Goal: Transaction & Acquisition: Purchase product/service

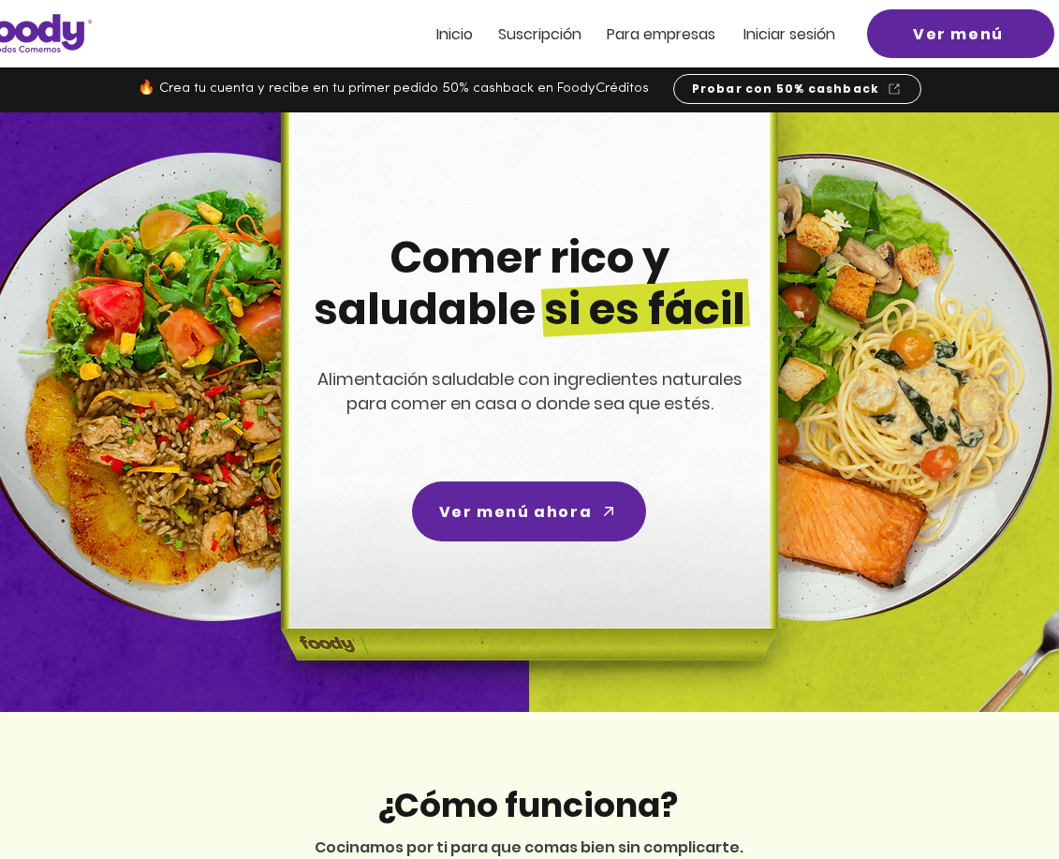
scroll to position [19, 0]
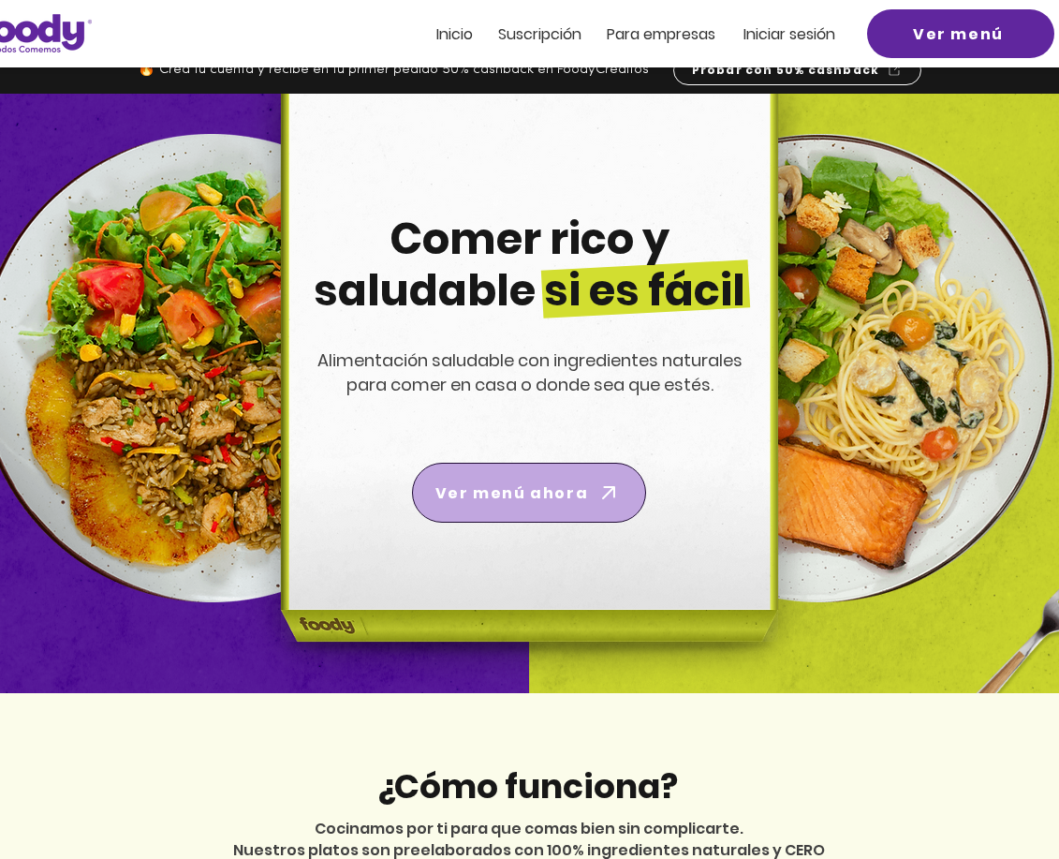
click at [613, 485] on icon "Ver menú ahora" at bounding box center [608, 492] width 26 height 26
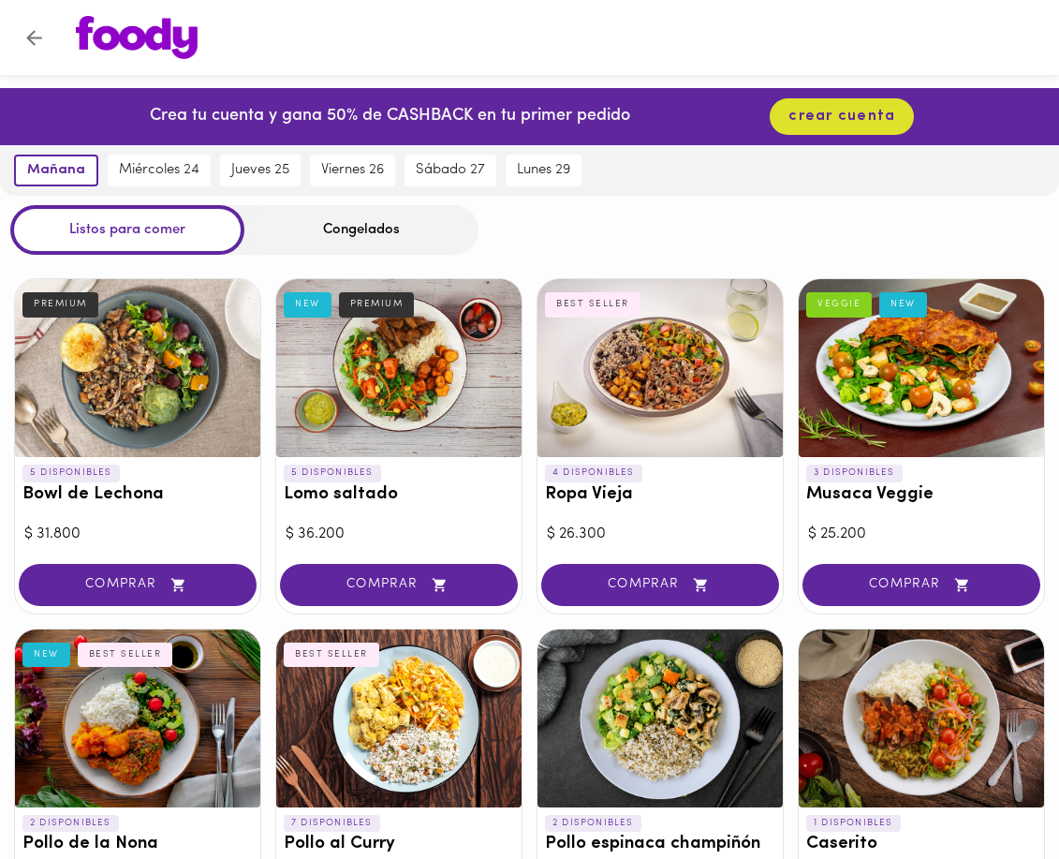
click at [118, 39] on img at bounding box center [137, 37] width 122 height 43
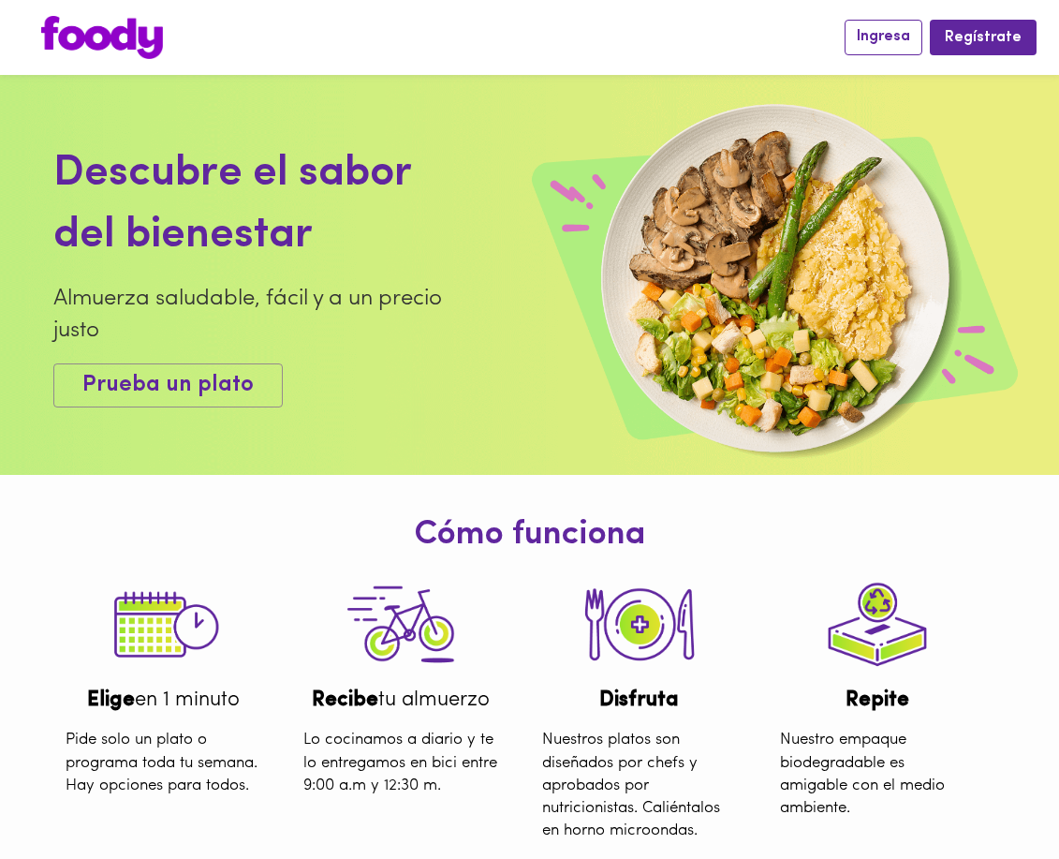
click at [883, 44] on span "Ingresa" at bounding box center [883, 37] width 53 height 18
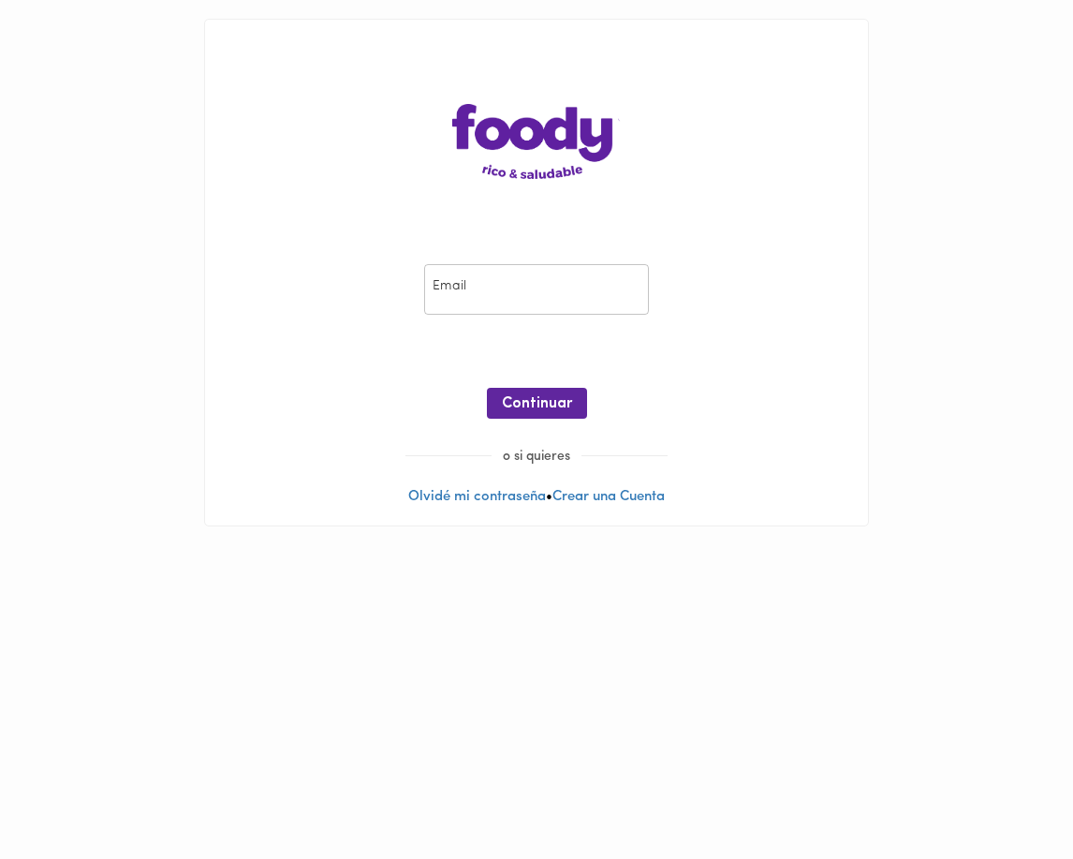
click at [534, 300] on input "email" at bounding box center [536, 289] width 225 height 51
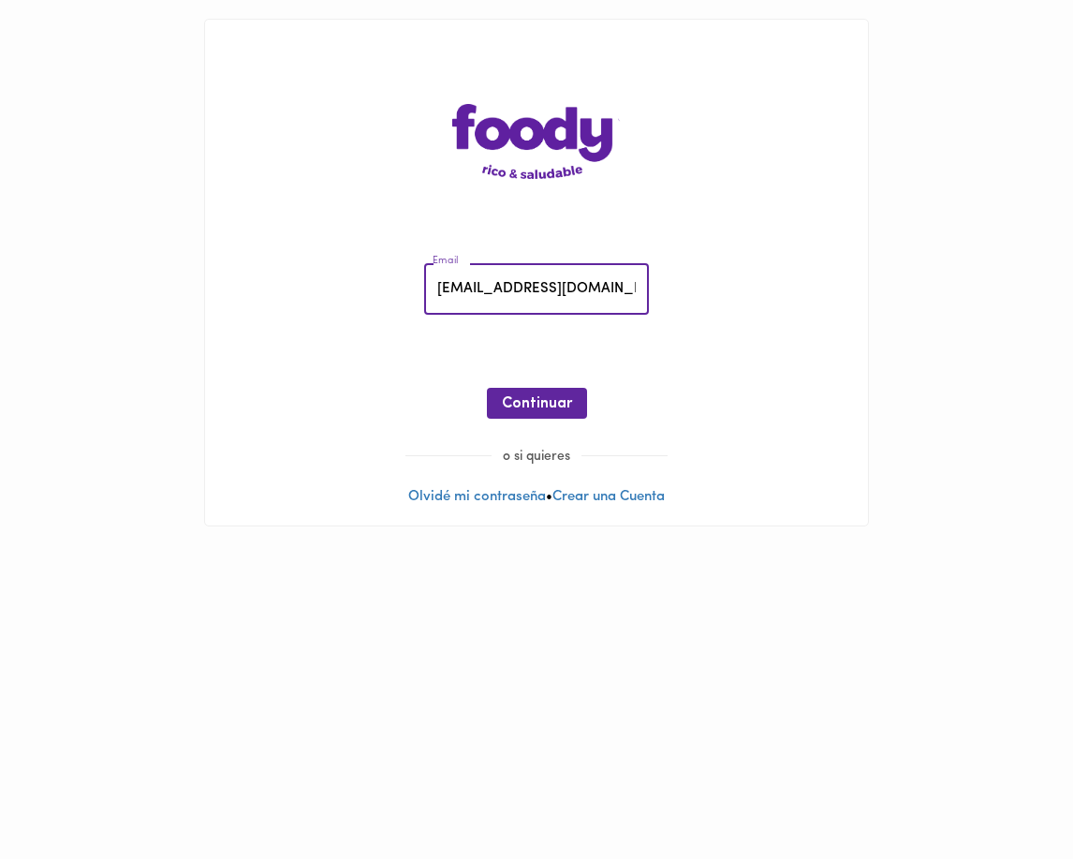
type input "info@rcinduquimicas.com"
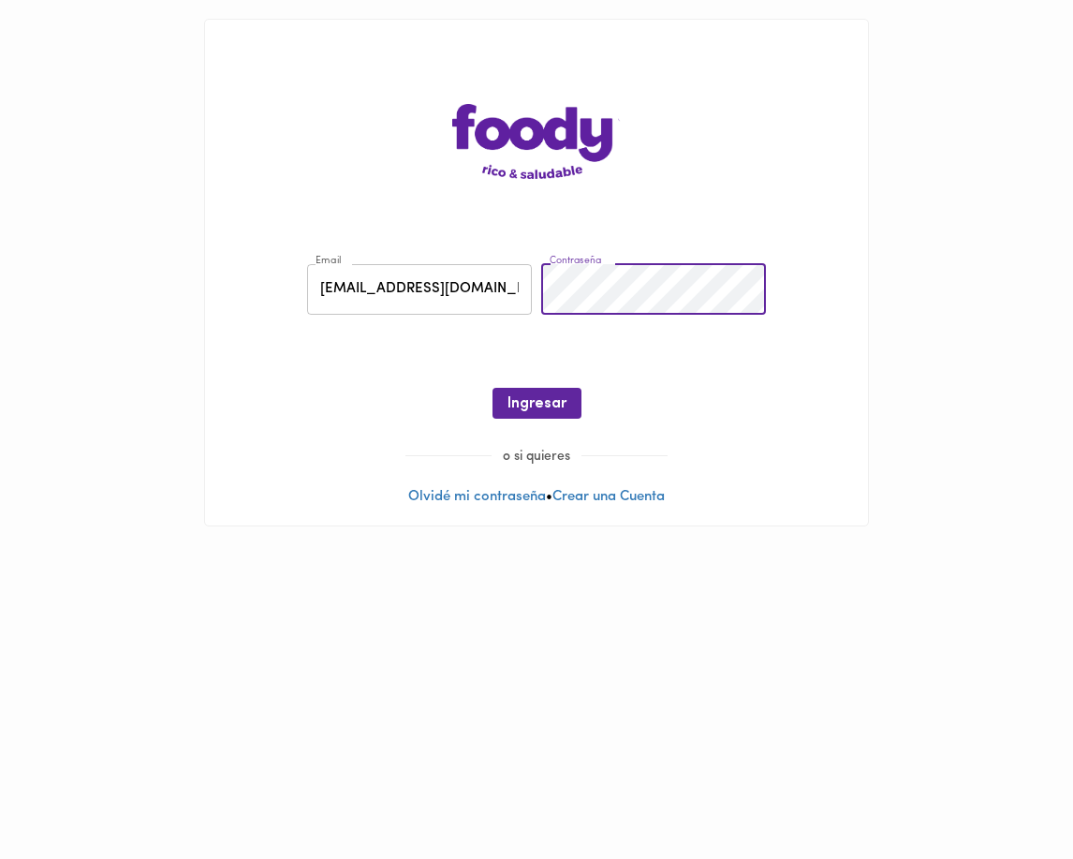
click at [515, 421] on div at bounding box center [536, 433] width 625 height 28
click at [531, 409] on span "Ingresar" at bounding box center [536, 404] width 59 height 18
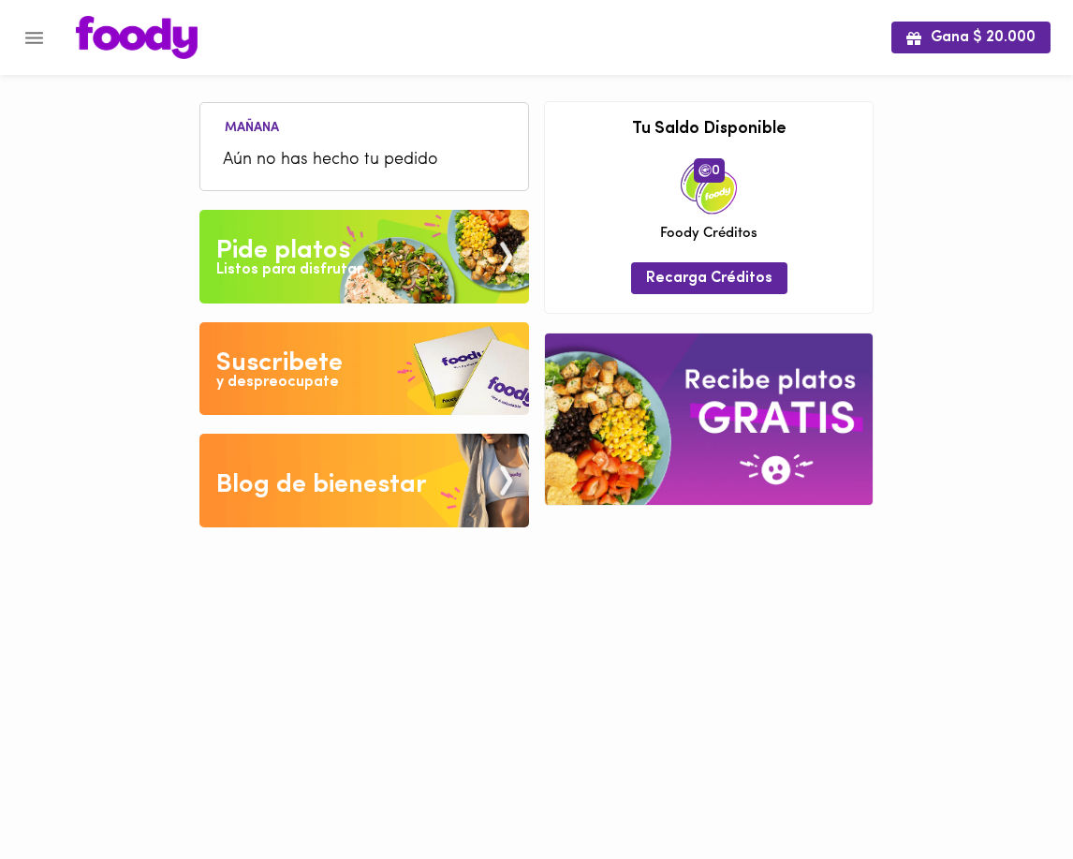
click at [919, 229] on div "Gana $ 20.000 Mañana Aún no has hecho tu pedido Tu pago contraentrega por $- es…" at bounding box center [536, 277] width 1073 height 555
click at [711, 286] on span "Recarga Créditos" at bounding box center [709, 279] width 126 height 18
click at [327, 269] on div "Listos para disfrutar" at bounding box center [289, 270] width 146 height 22
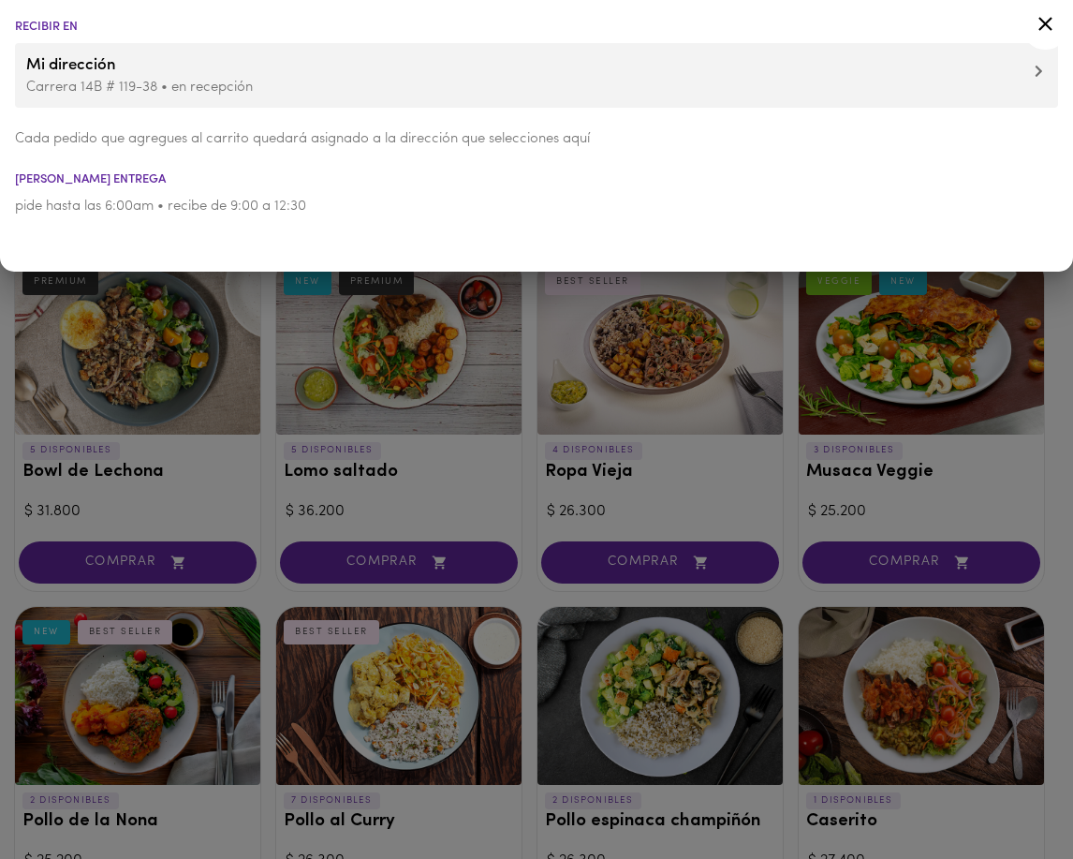
click at [526, 457] on div at bounding box center [536, 429] width 1073 height 859
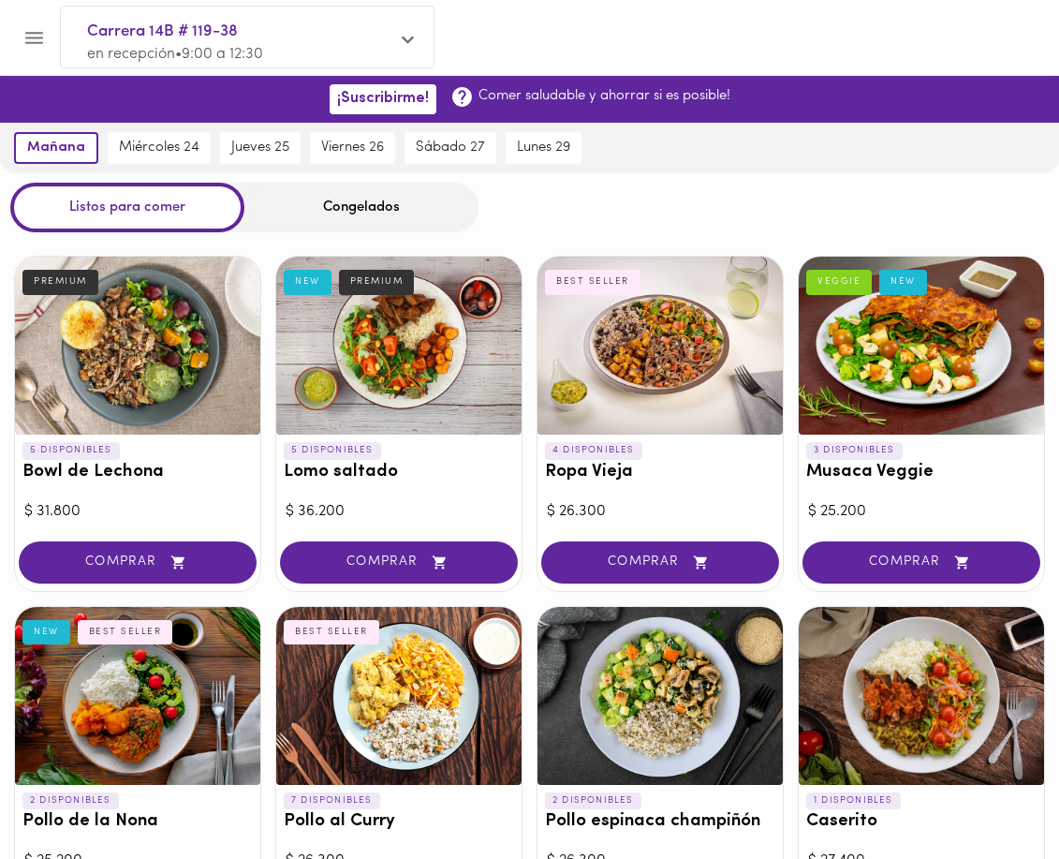
click at [354, 200] on div "Congelados" at bounding box center [361, 208] width 234 height 50
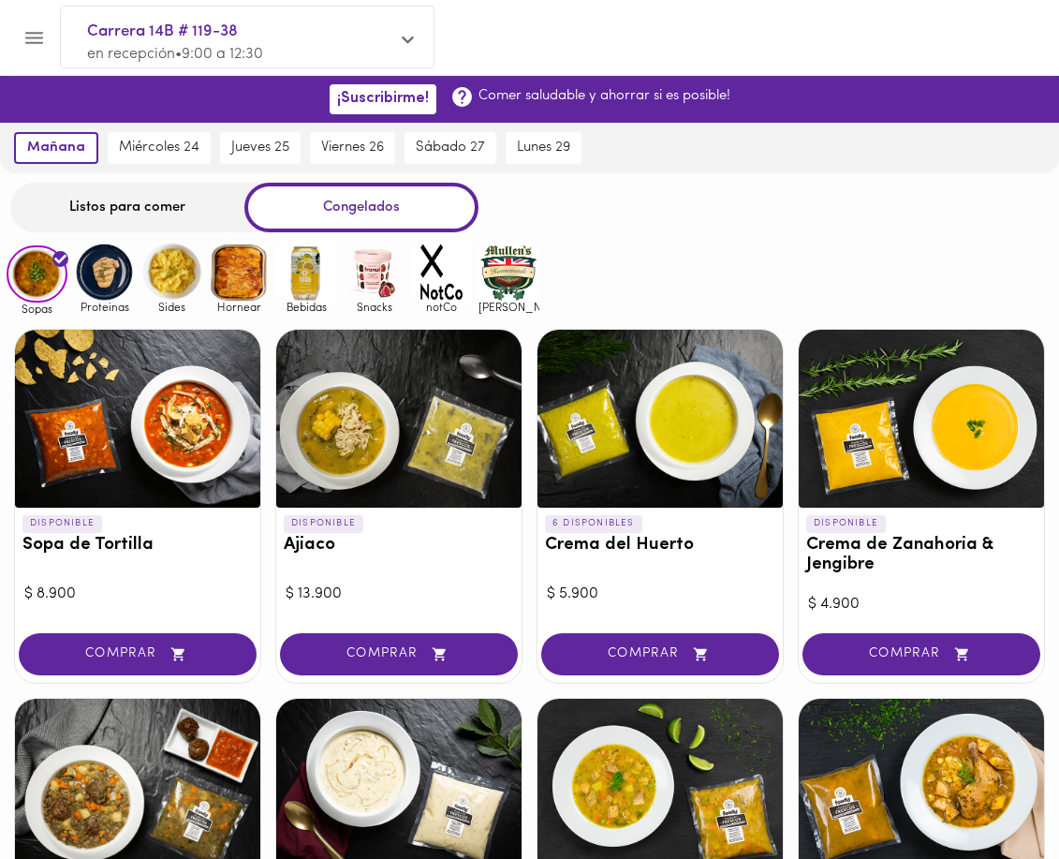
click at [99, 206] on div "Listos para comer" at bounding box center [127, 208] width 234 height 50
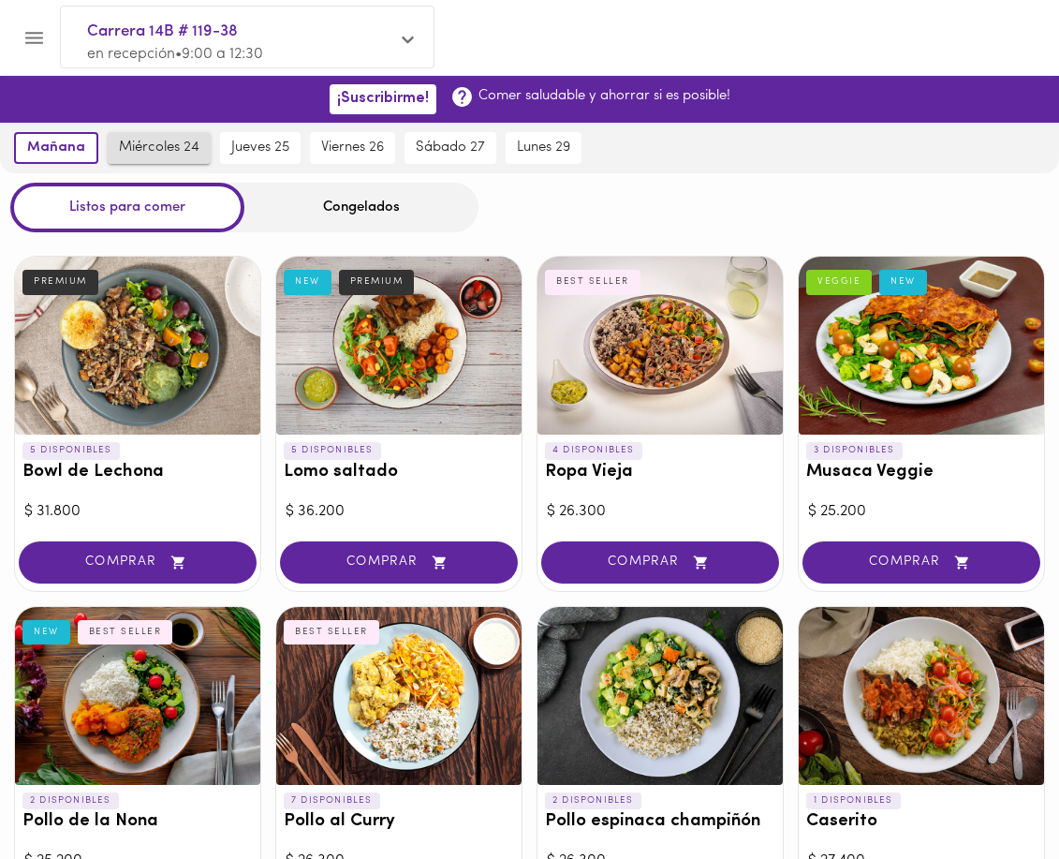
click at [168, 132] on button "miércoles 24" at bounding box center [159, 148] width 103 height 32
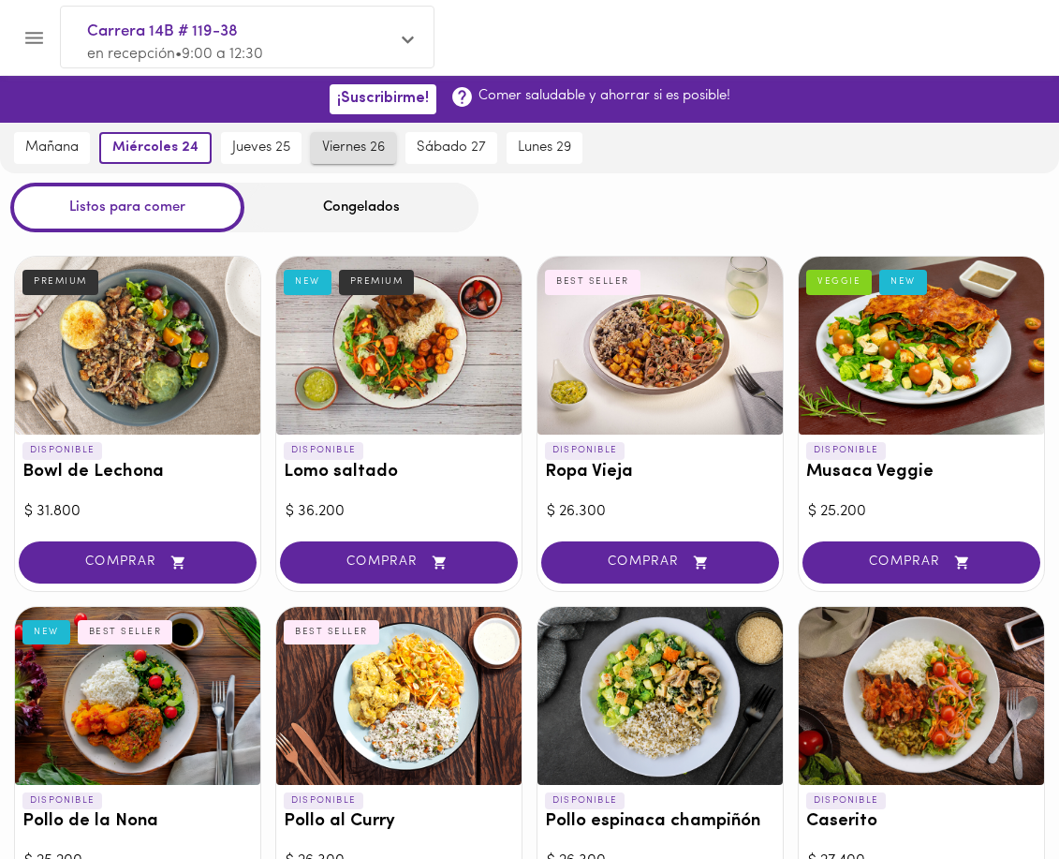
click at [319, 151] on button "viernes 26" at bounding box center [353, 148] width 85 height 32
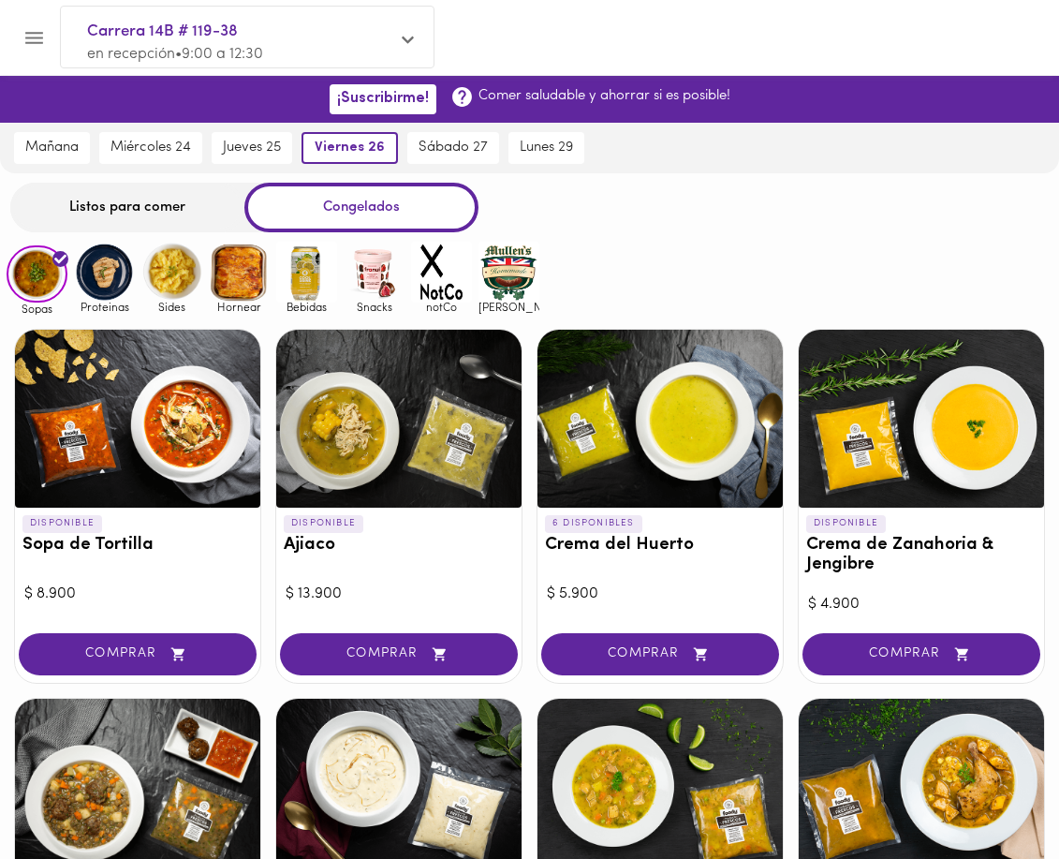
click at [139, 193] on div "Listos para comer" at bounding box center [127, 208] width 234 height 50
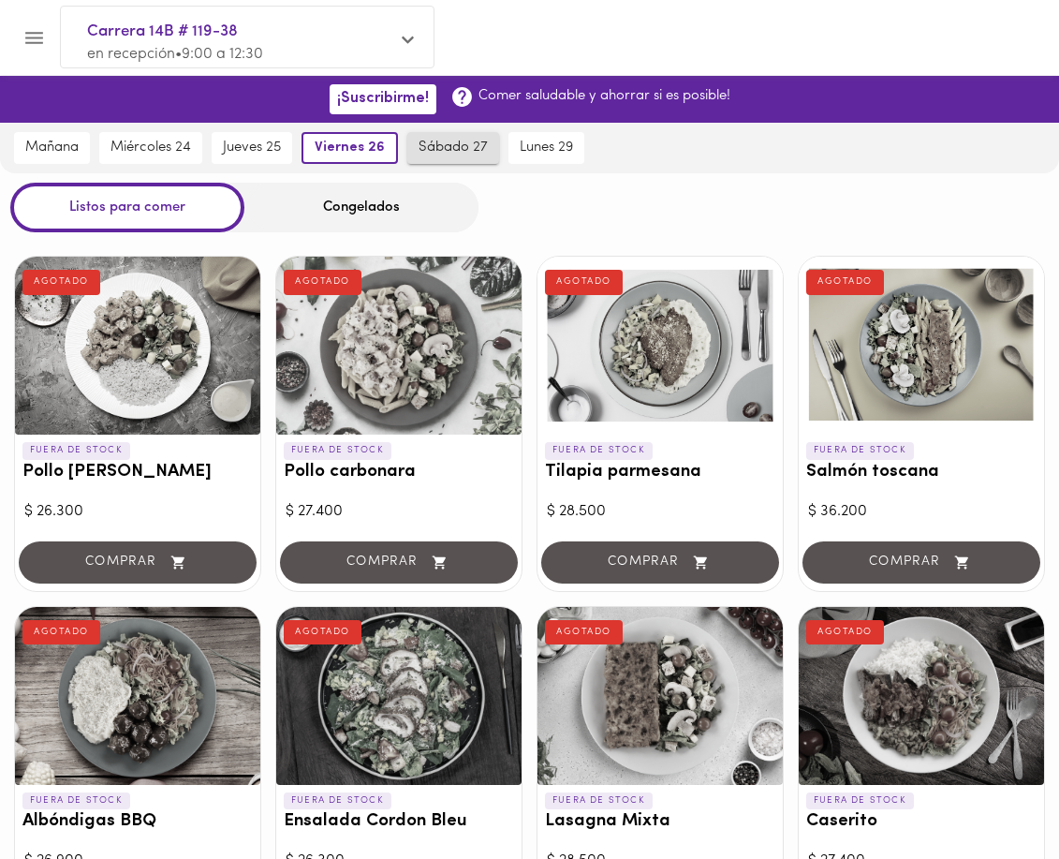
click at [462, 153] on span "sábado 27" at bounding box center [453, 148] width 69 height 17
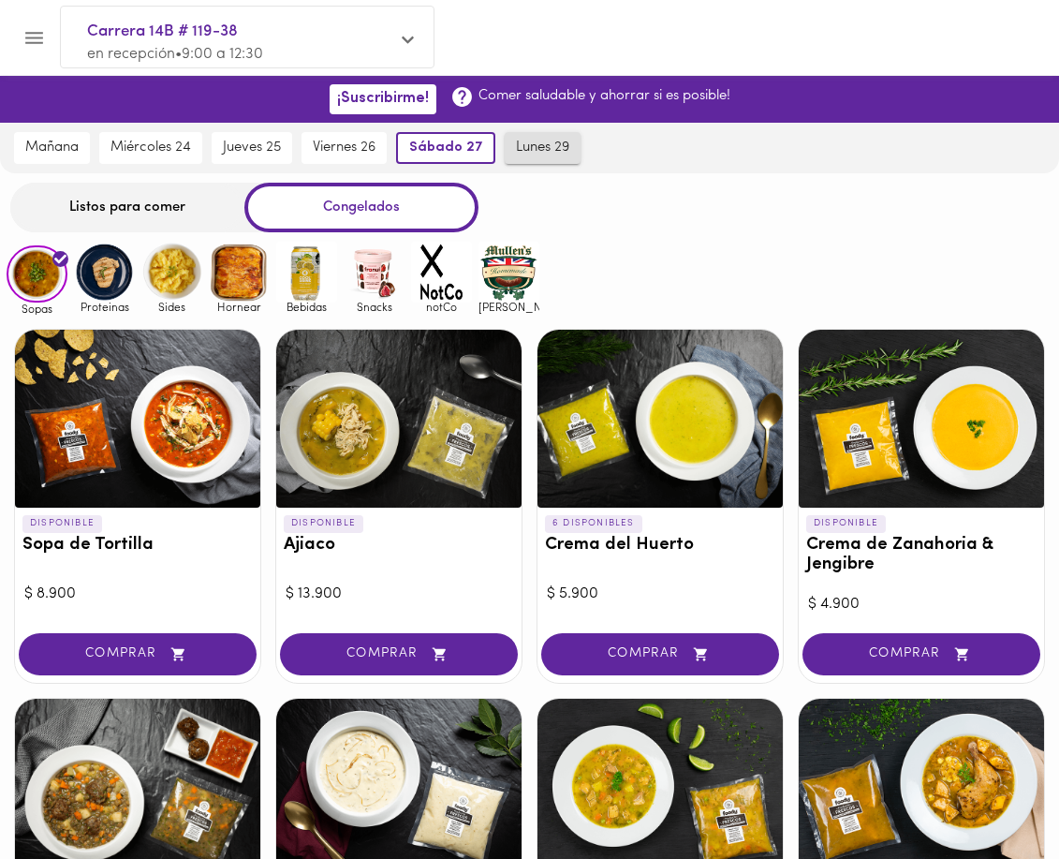
click at [526, 154] on span "lunes 29" at bounding box center [542, 148] width 53 height 17
click at [114, 199] on div "Listos para comer" at bounding box center [127, 208] width 234 height 50
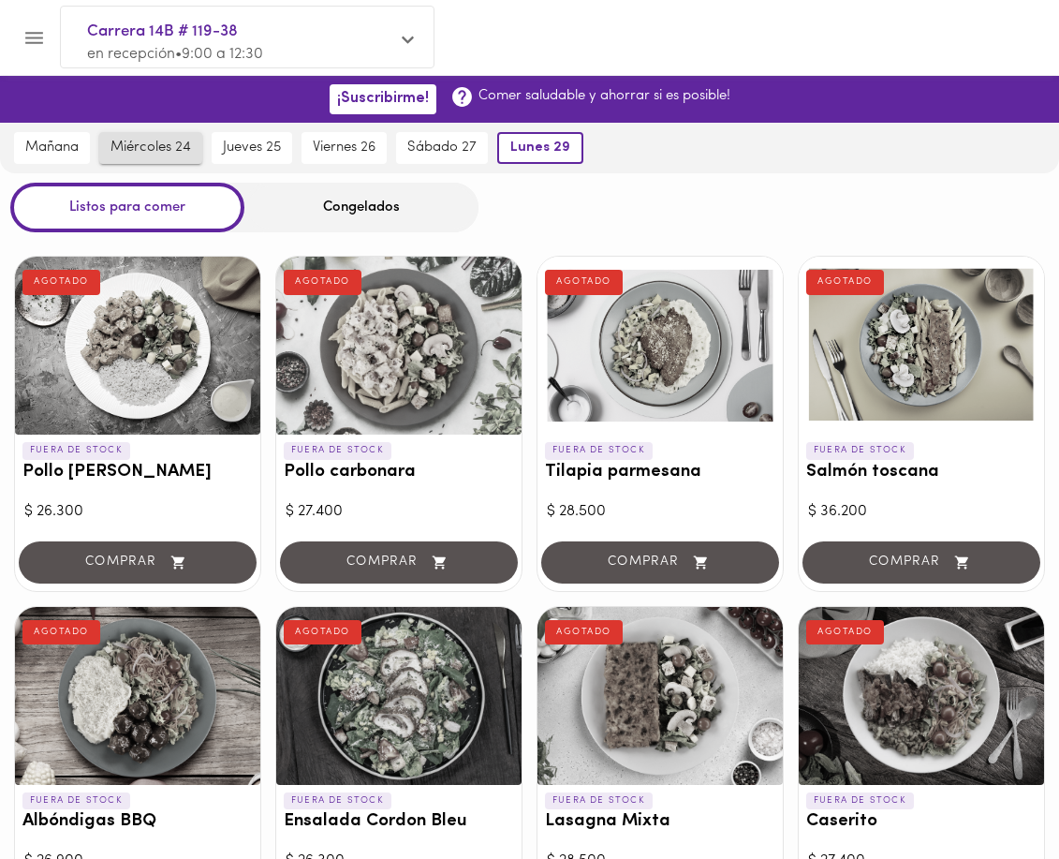
click at [154, 141] on span "miércoles 24" at bounding box center [150, 148] width 81 height 17
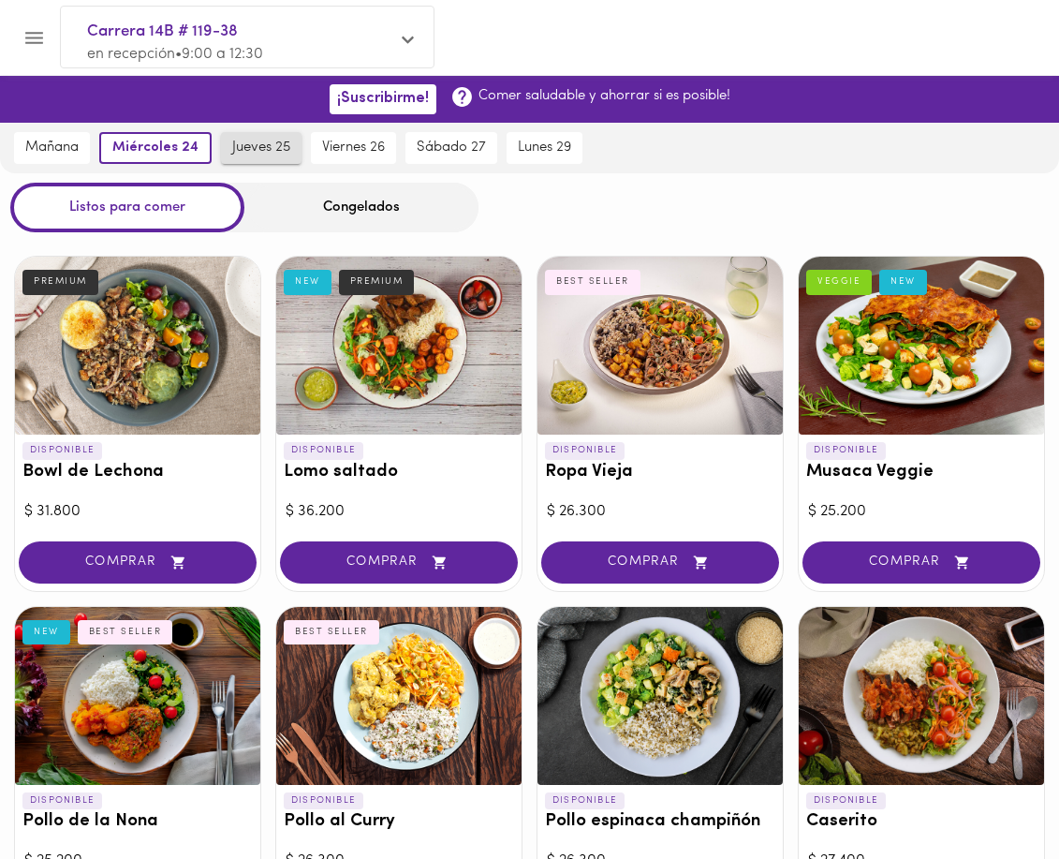
click at [274, 152] on span "jueves 25" at bounding box center [261, 148] width 58 height 17
click at [339, 150] on span "viernes 26" at bounding box center [353, 148] width 63 height 17
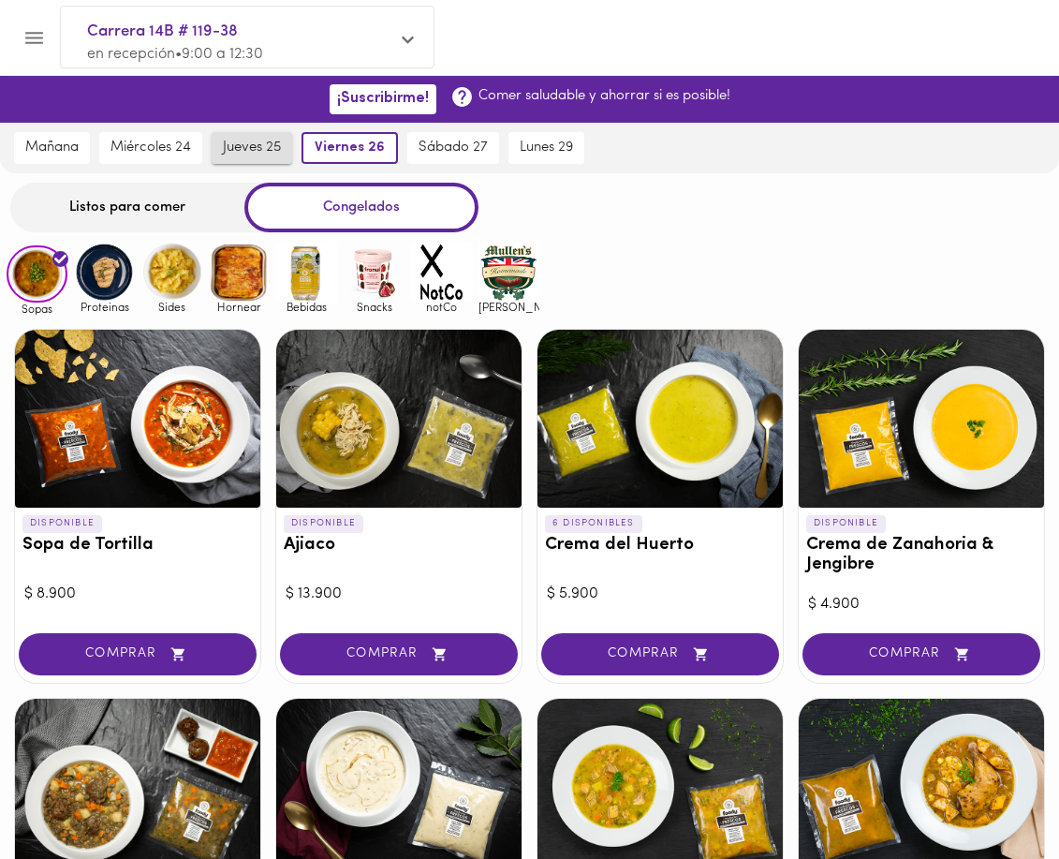
click at [281, 152] on span "jueves 25" at bounding box center [252, 148] width 58 height 17
click at [193, 208] on div "Listos para comer" at bounding box center [127, 208] width 234 height 50
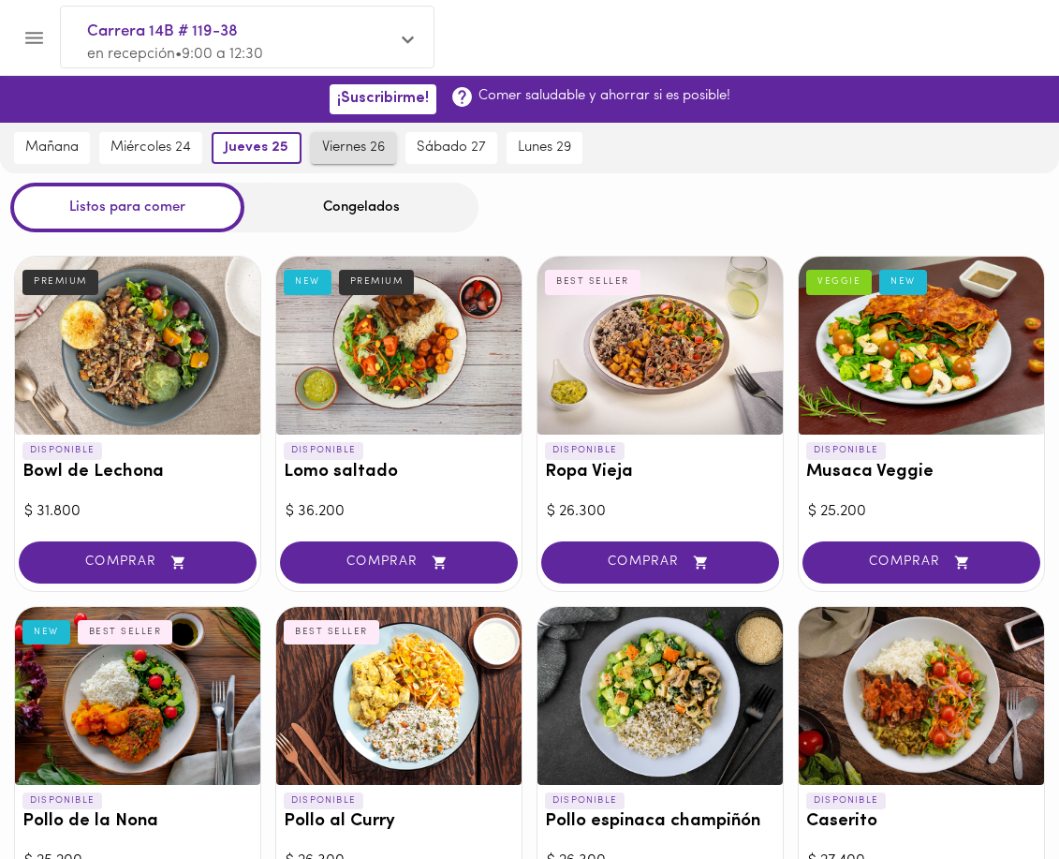
click at [362, 150] on span "viernes 26" at bounding box center [353, 148] width 63 height 17
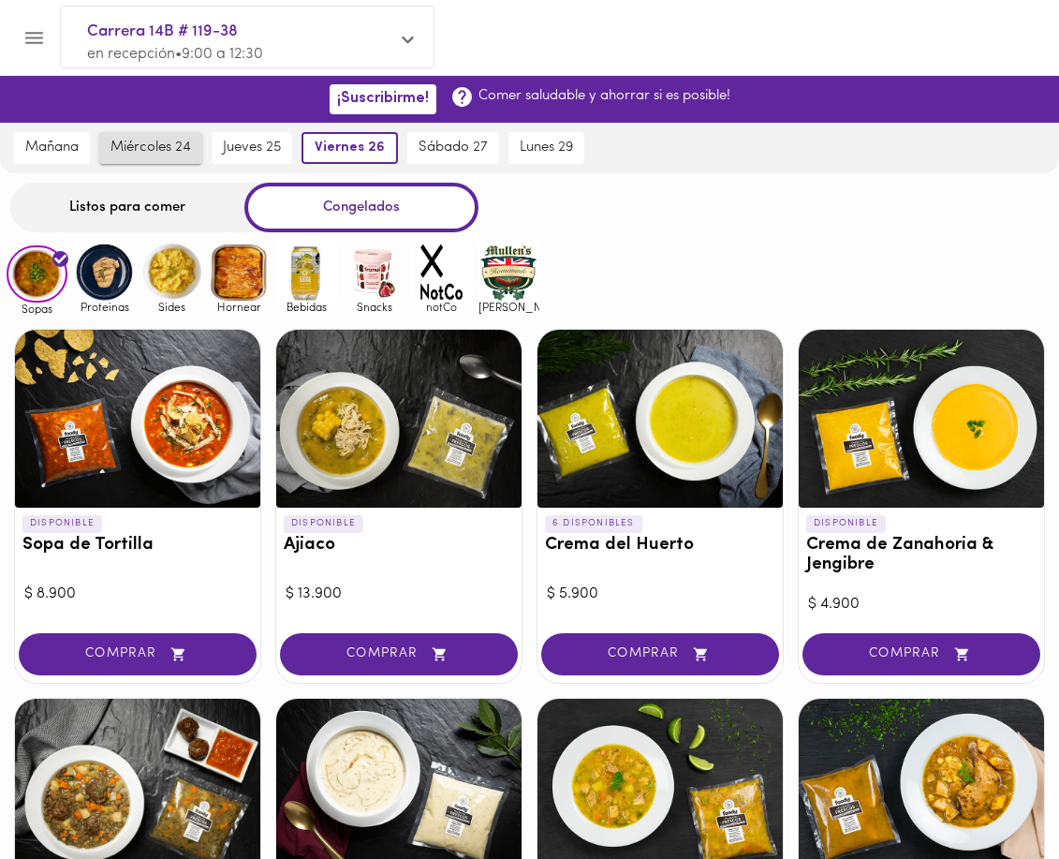
click at [154, 154] on span "miércoles 24" at bounding box center [150, 148] width 81 height 17
click at [182, 205] on div "Listos para comer" at bounding box center [127, 208] width 234 height 50
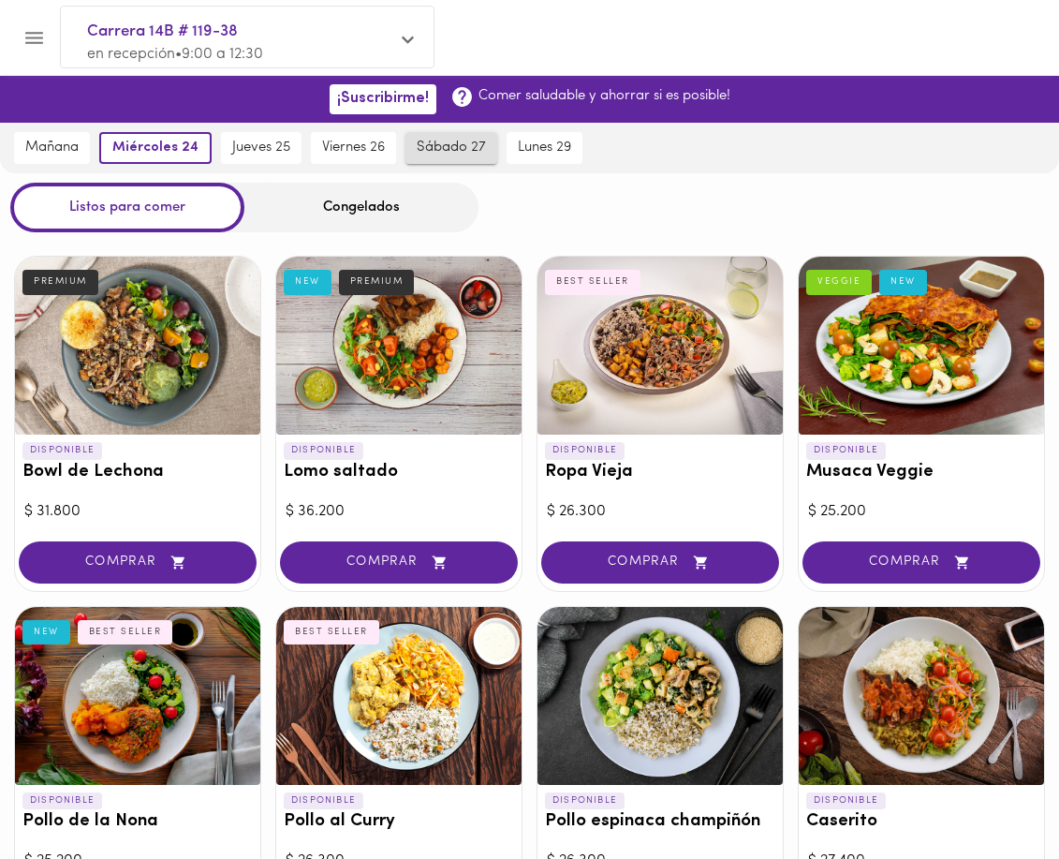
click at [446, 141] on span "sábado 27" at bounding box center [451, 148] width 69 height 17
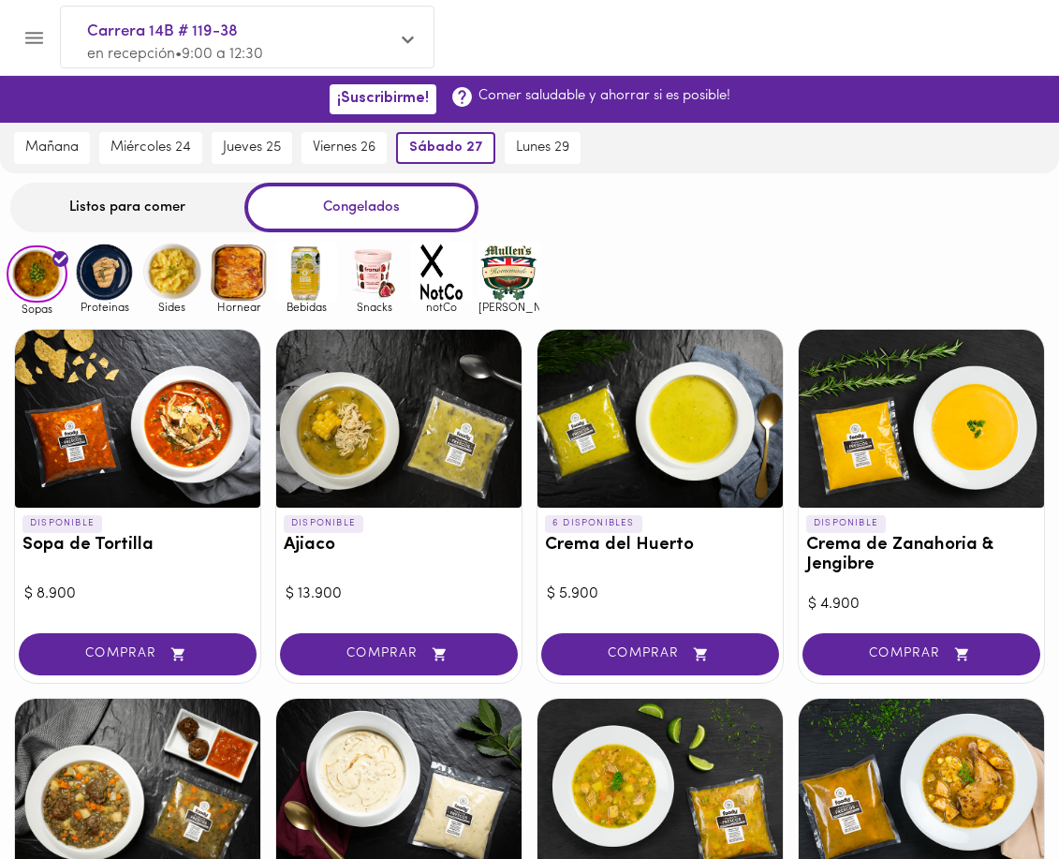
click at [99, 202] on div "Listos para comer" at bounding box center [127, 208] width 234 height 50
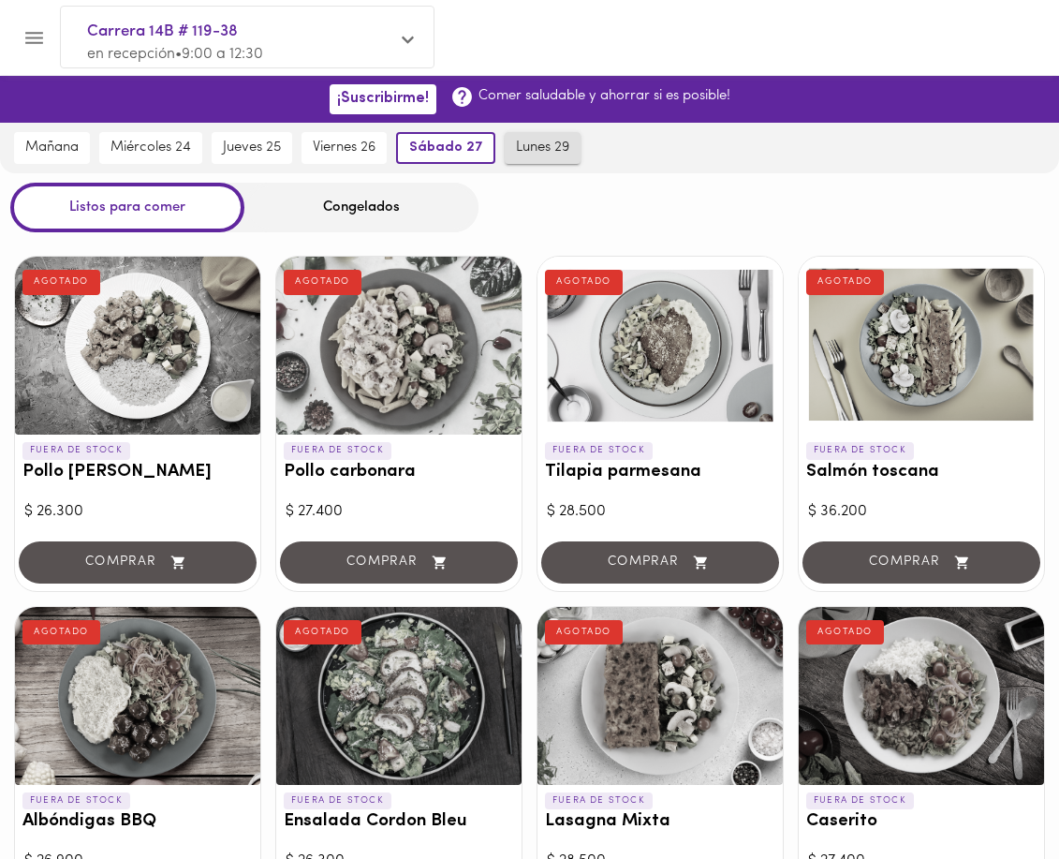
click at [563, 147] on span "lunes 29" at bounding box center [542, 148] width 53 height 17
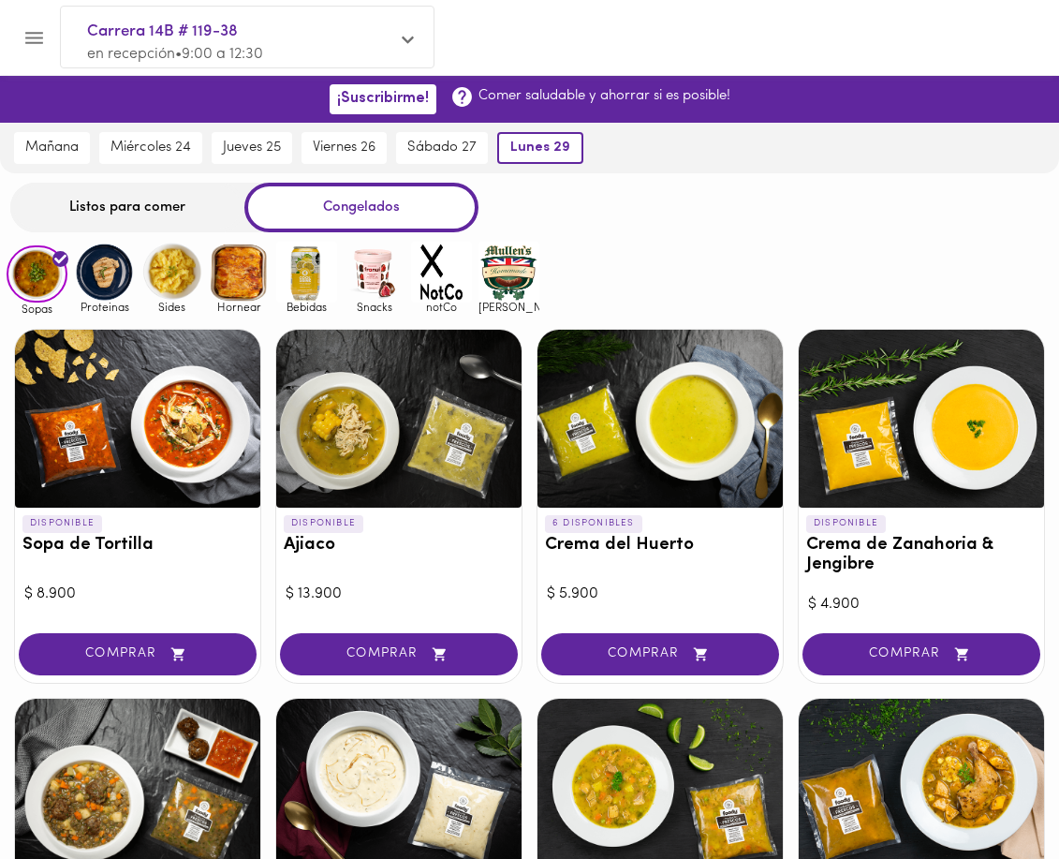
click at [184, 214] on div "Listos para comer" at bounding box center [127, 208] width 234 height 50
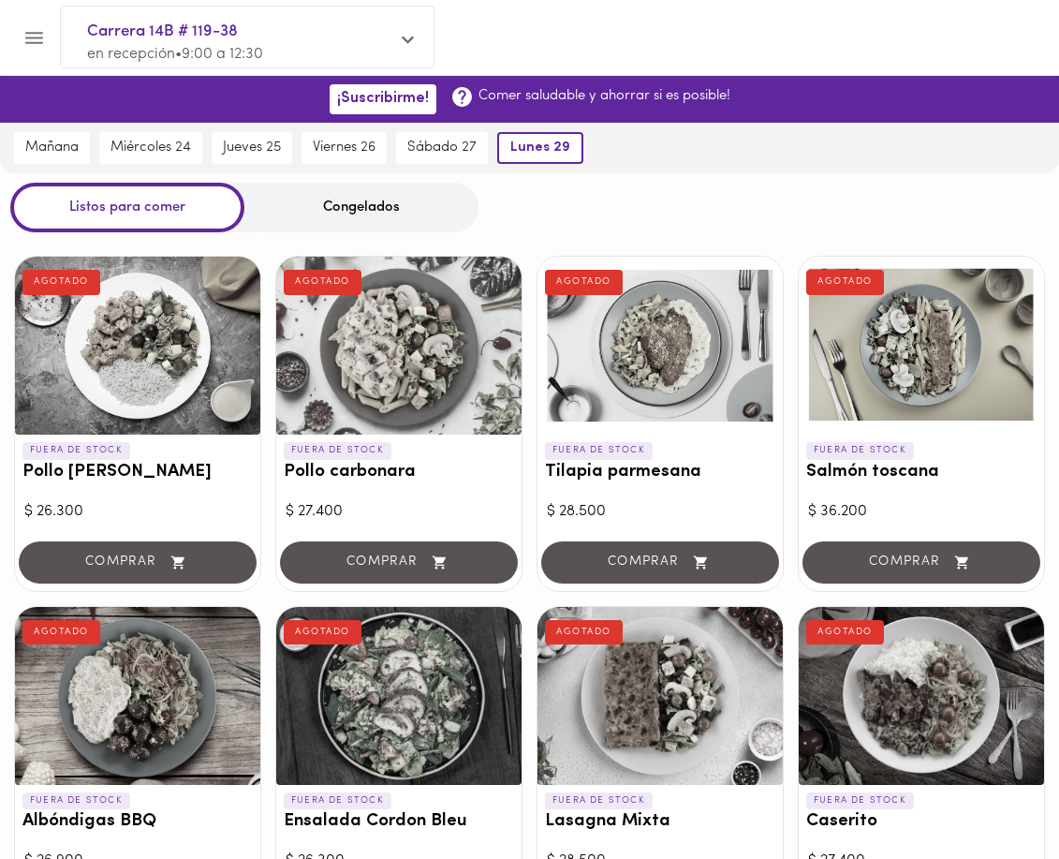
click at [375, 360] on div at bounding box center [398, 346] width 245 height 178
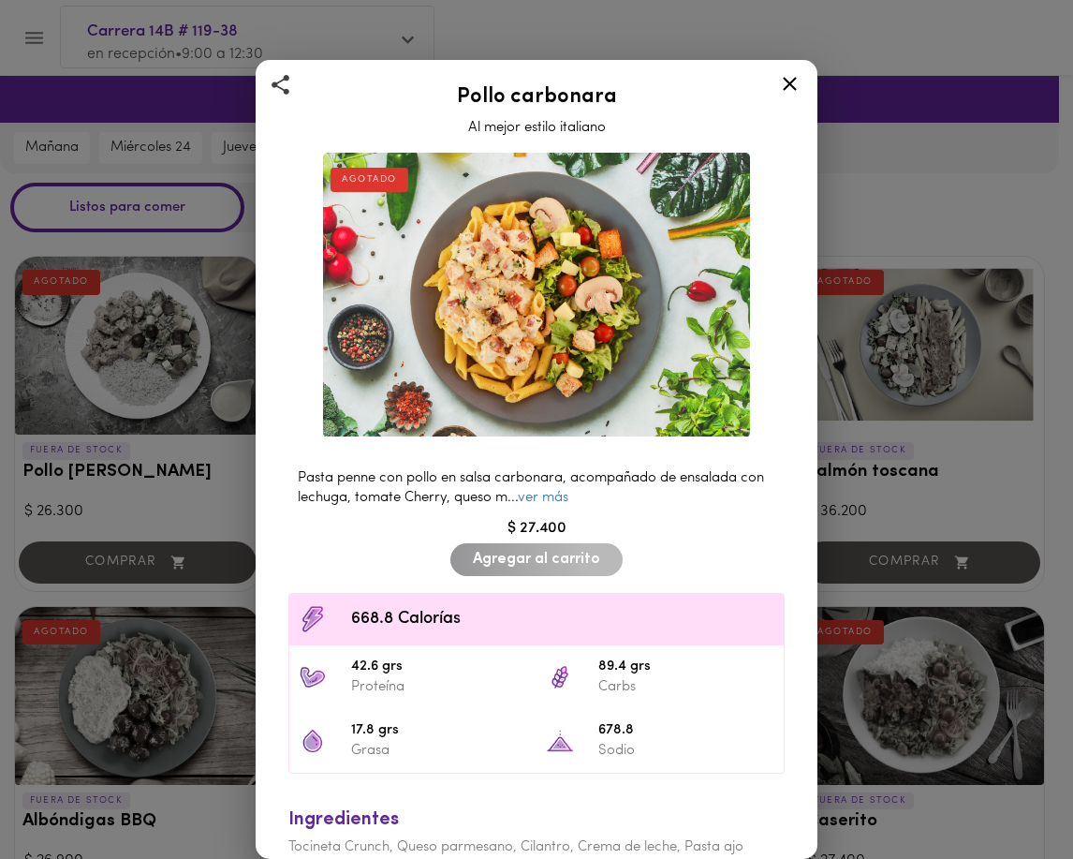
click at [791, 85] on icon at bounding box center [790, 84] width 14 height 14
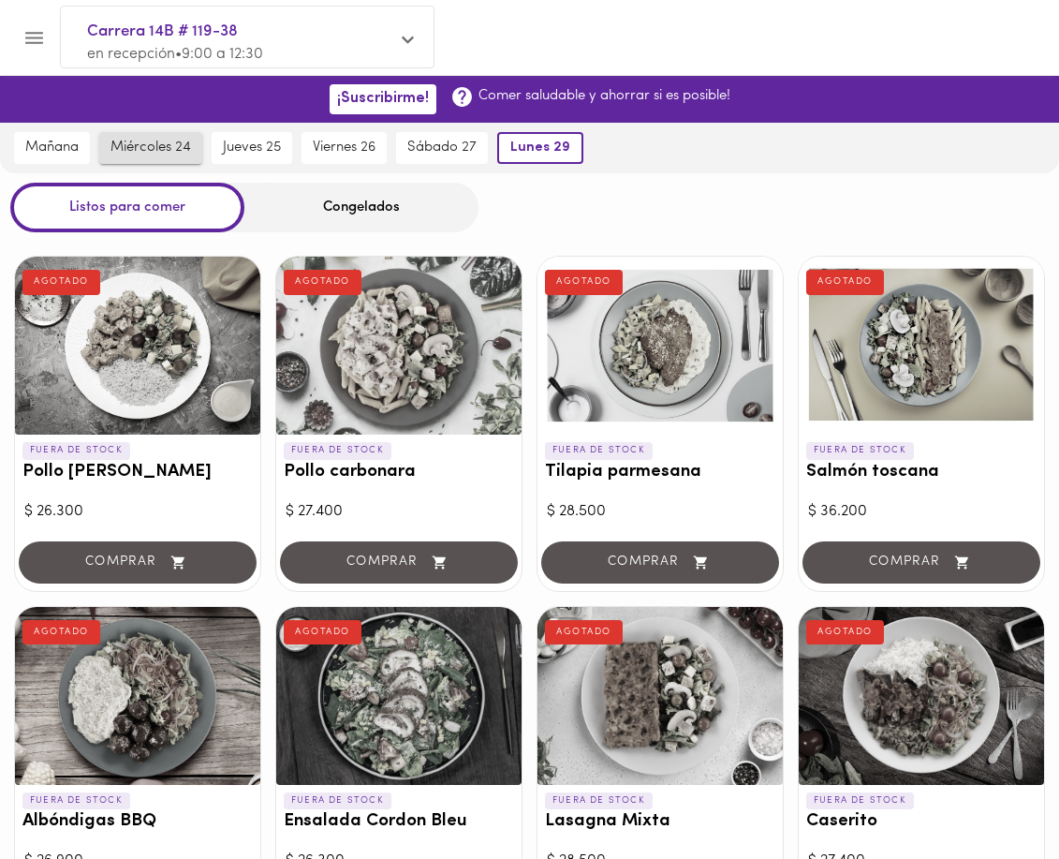
click at [134, 147] on span "miércoles 24" at bounding box center [150, 148] width 81 height 17
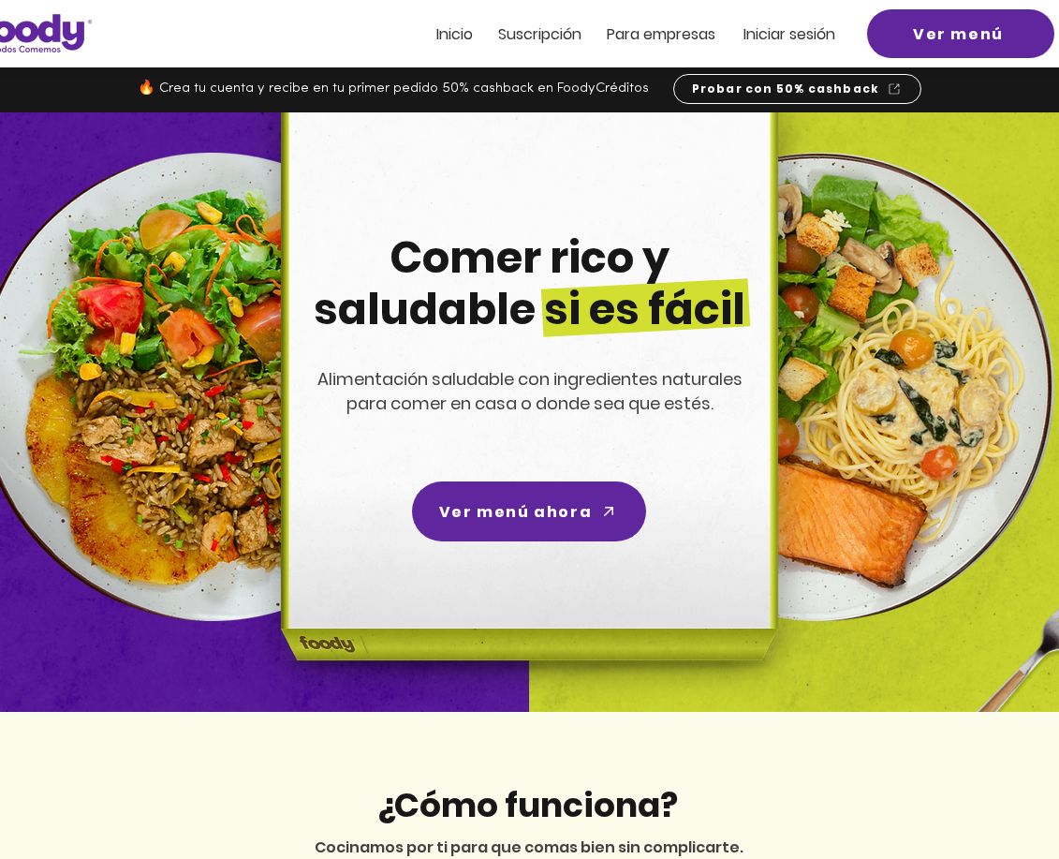
click at [782, 42] on span "Iniciar sesión" at bounding box center [789, 34] width 92 height 22
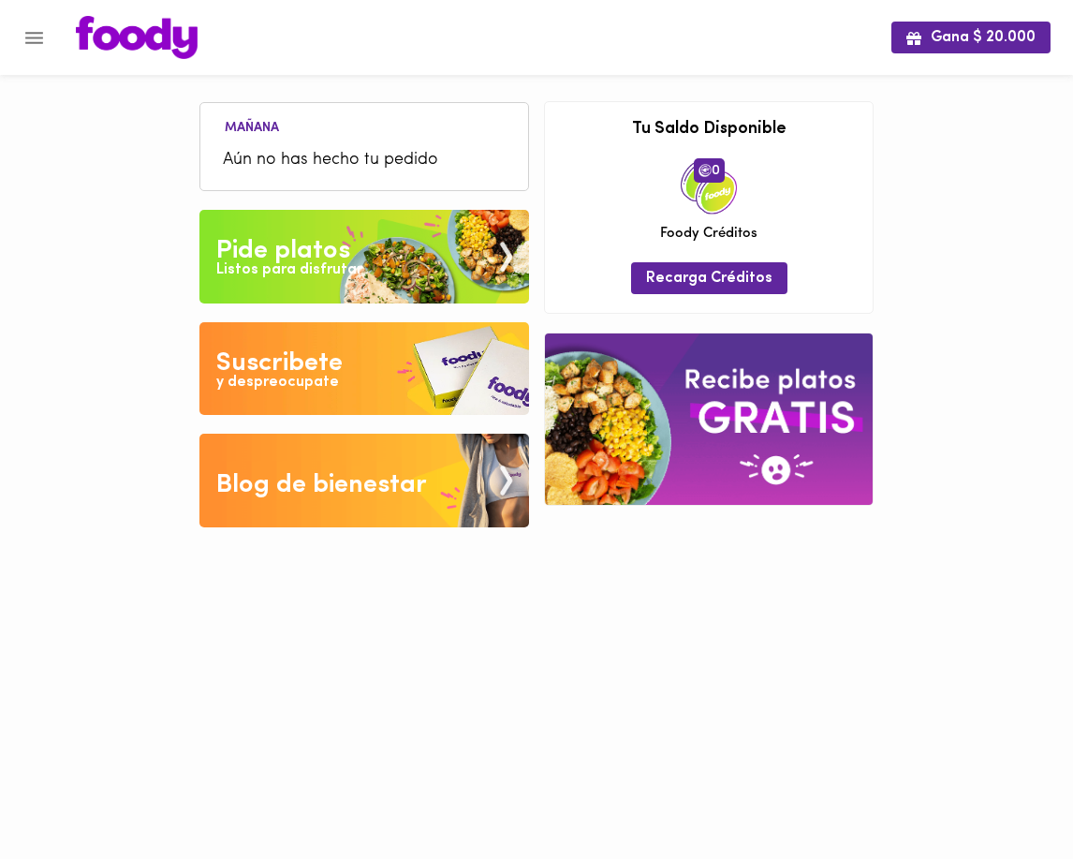
click at [396, 249] on img at bounding box center [364, 257] width 330 height 94
click at [365, 372] on img at bounding box center [364, 369] width 330 height 94
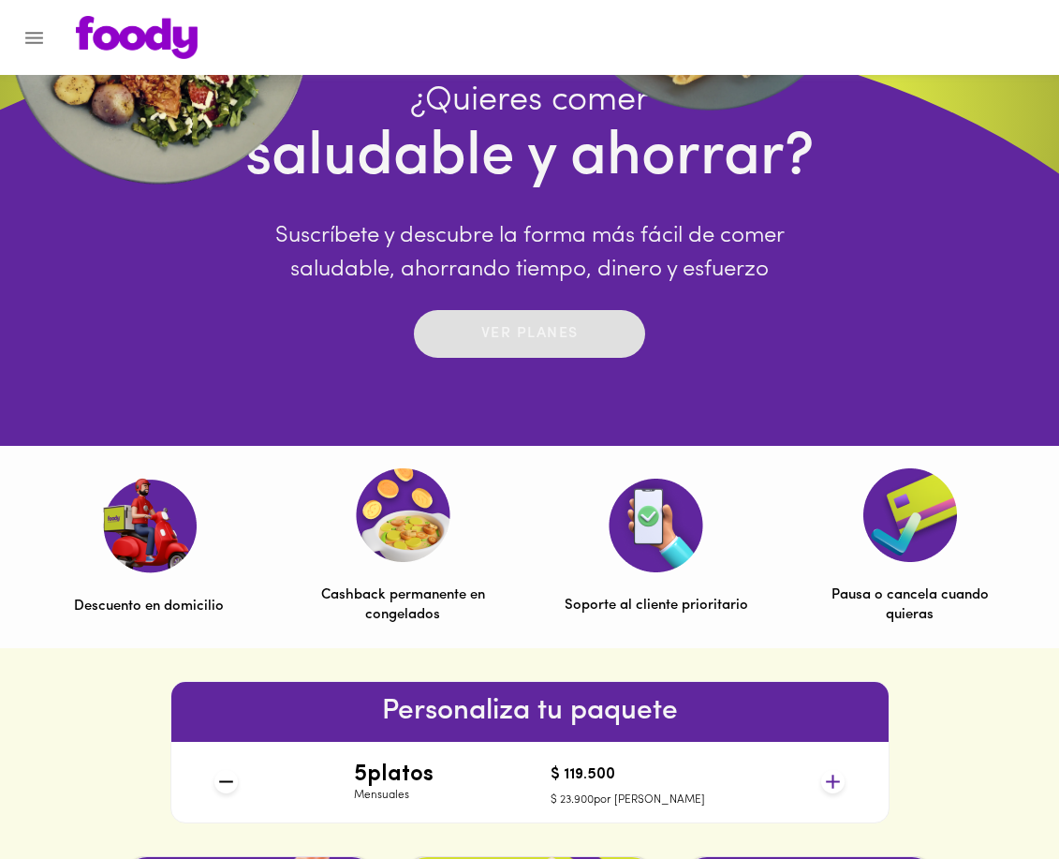
click at [586, 348] on span "Ver planes" at bounding box center [530, 333] width 194 height 29
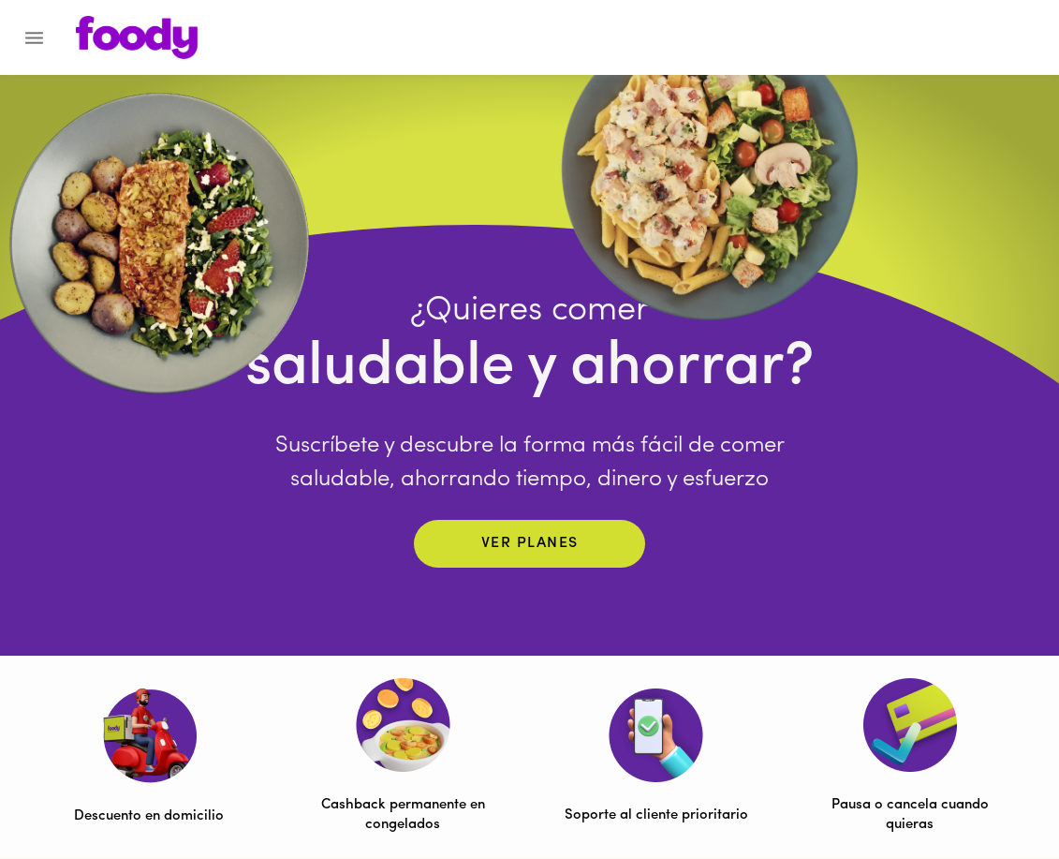
click at [35, 33] on icon "Menu" at bounding box center [34, 38] width 18 height 12
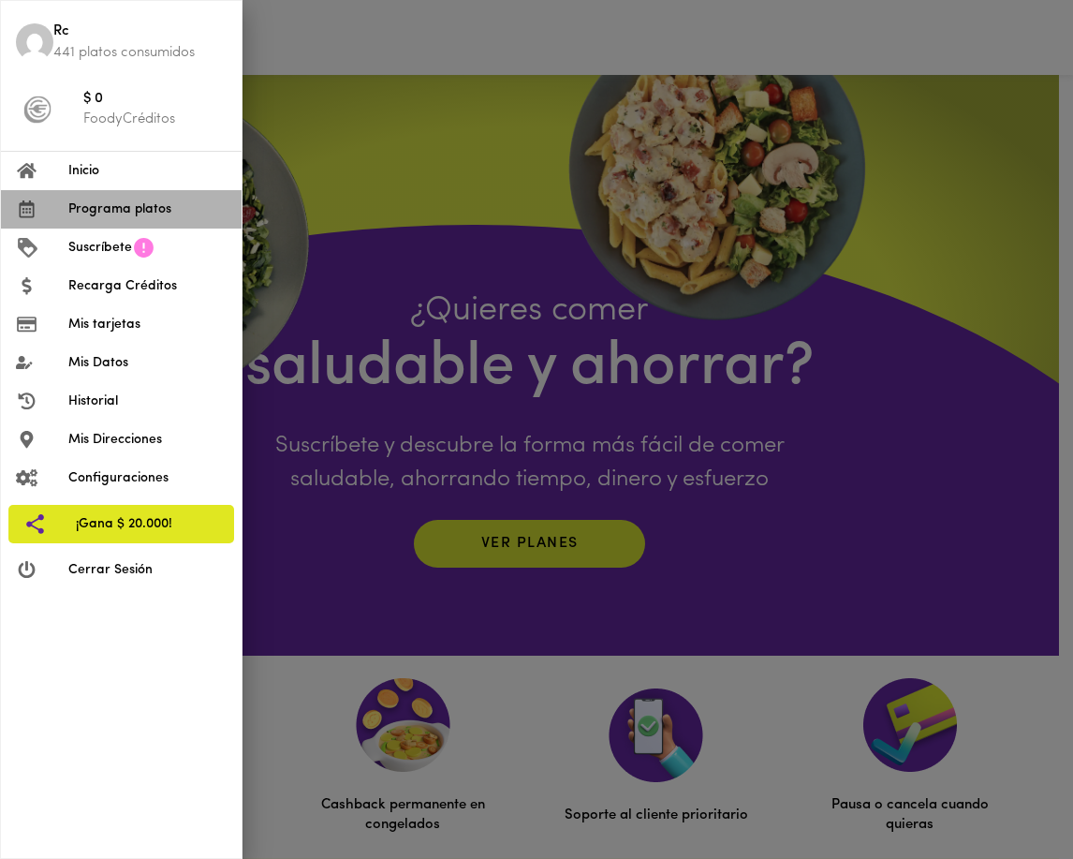
click at [105, 207] on span "Programa platos" at bounding box center [147, 209] width 158 height 20
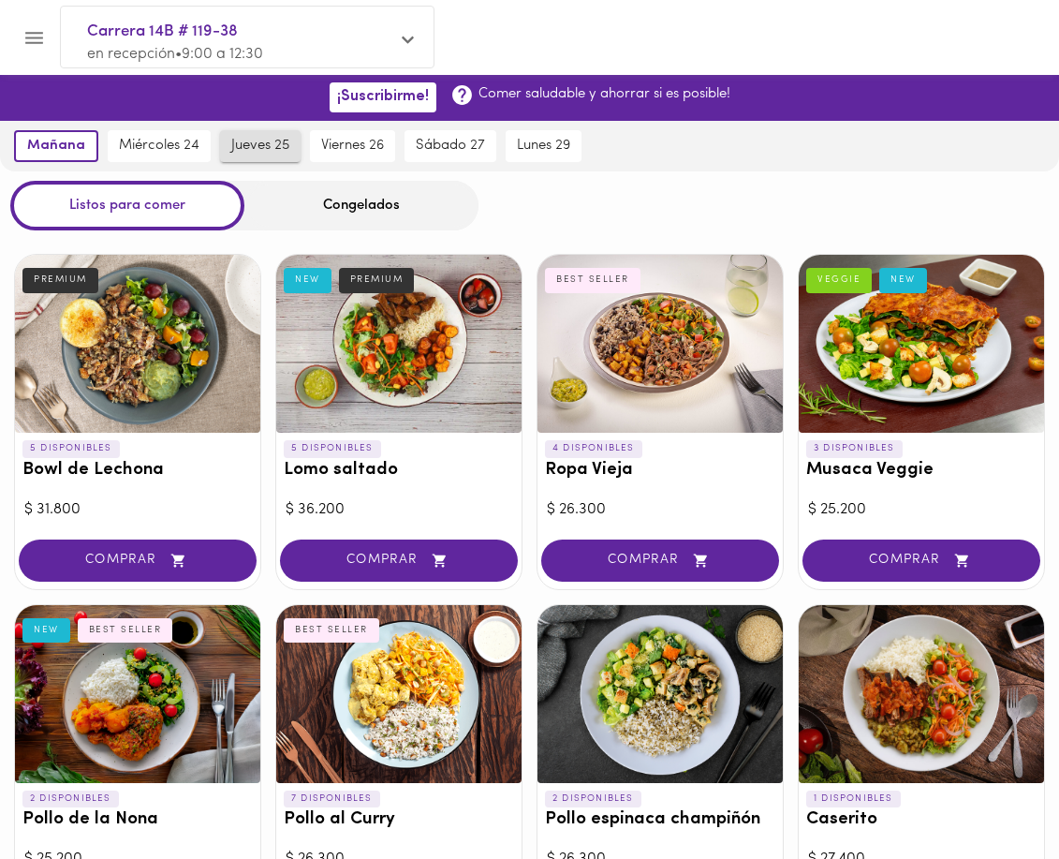
click at [280, 146] on span "jueves 25" at bounding box center [260, 146] width 58 height 17
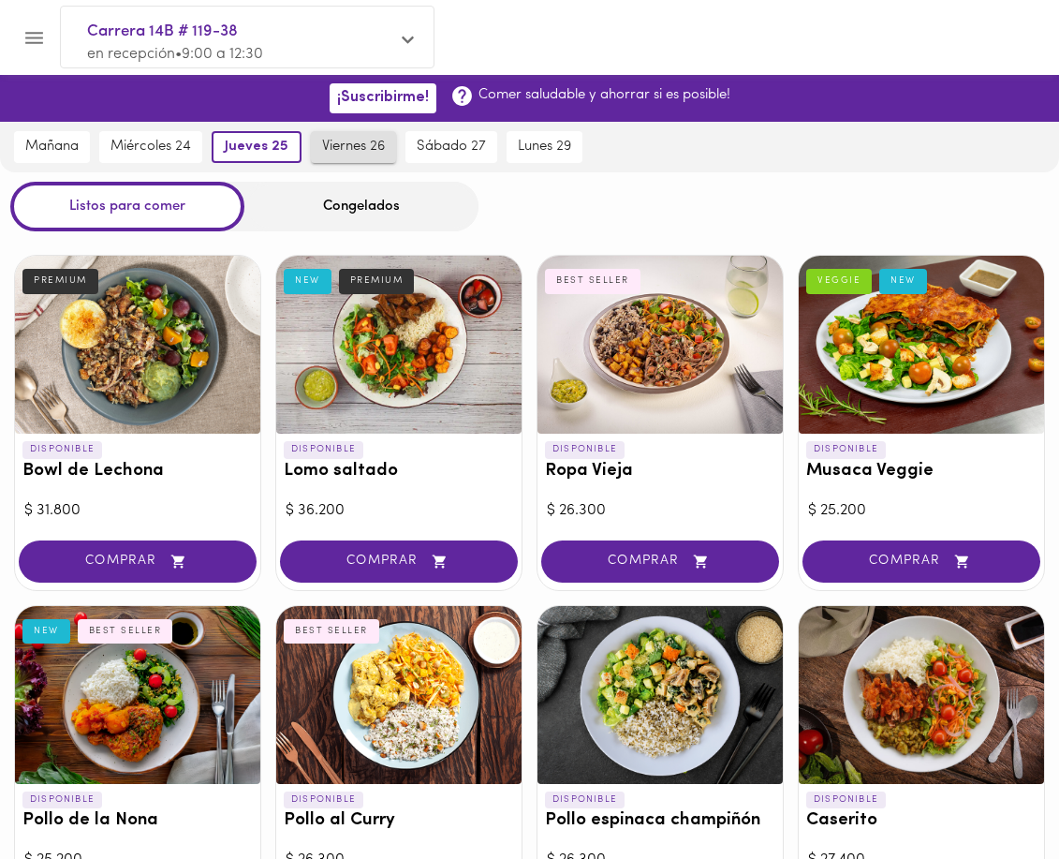
scroll to position [3, 0]
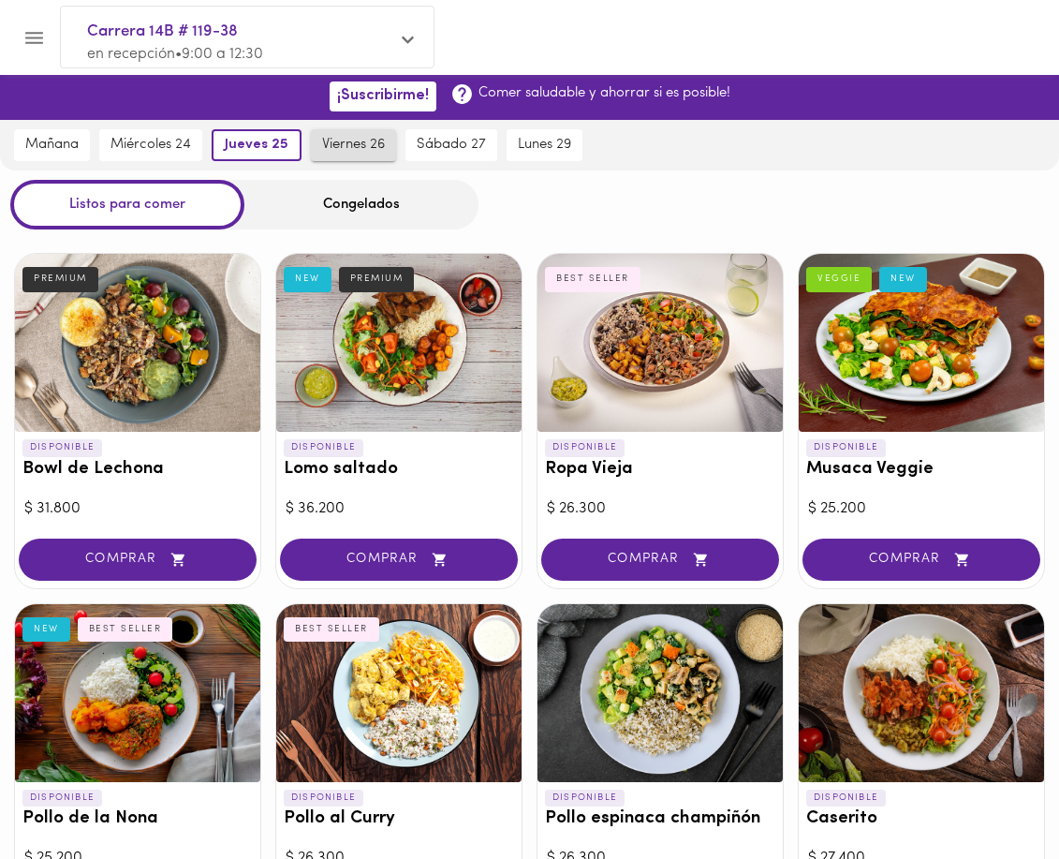
click at [348, 155] on button "viernes 26" at bounding box center [353, 145] width 85 height 32
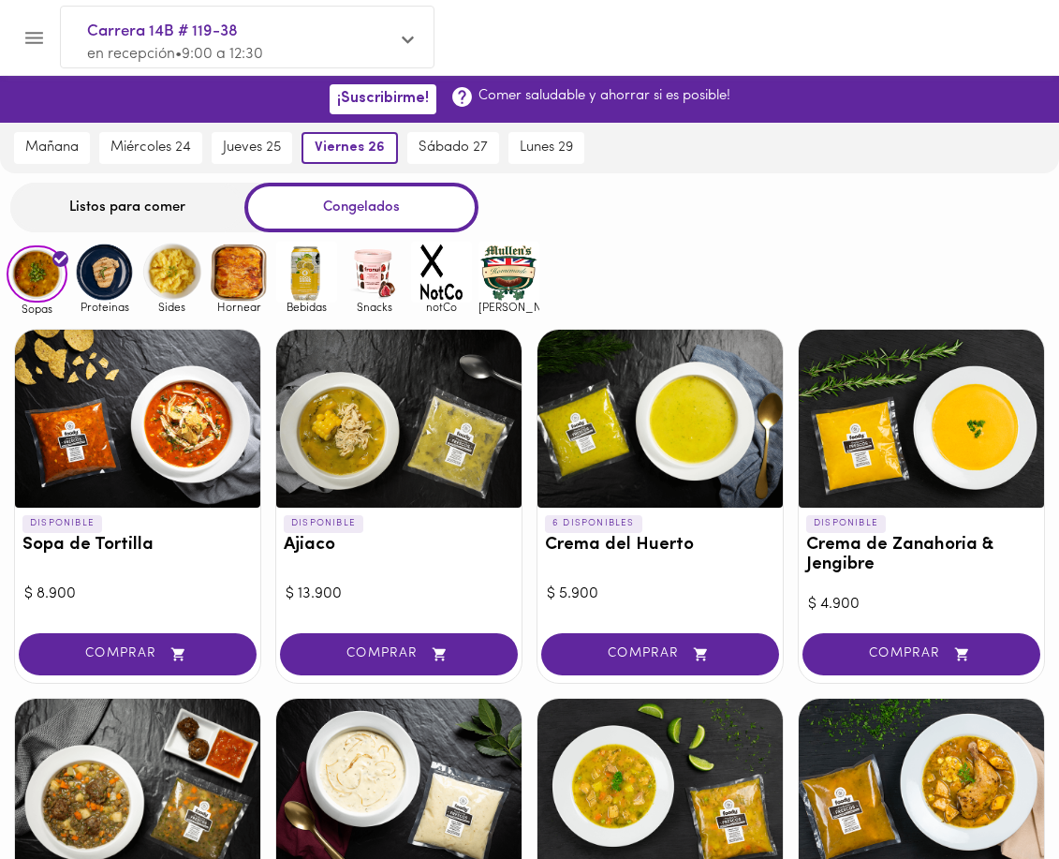
click at [133, 210] on div "Listos para comer" at bounding box center [127, 208] width 234 height 50
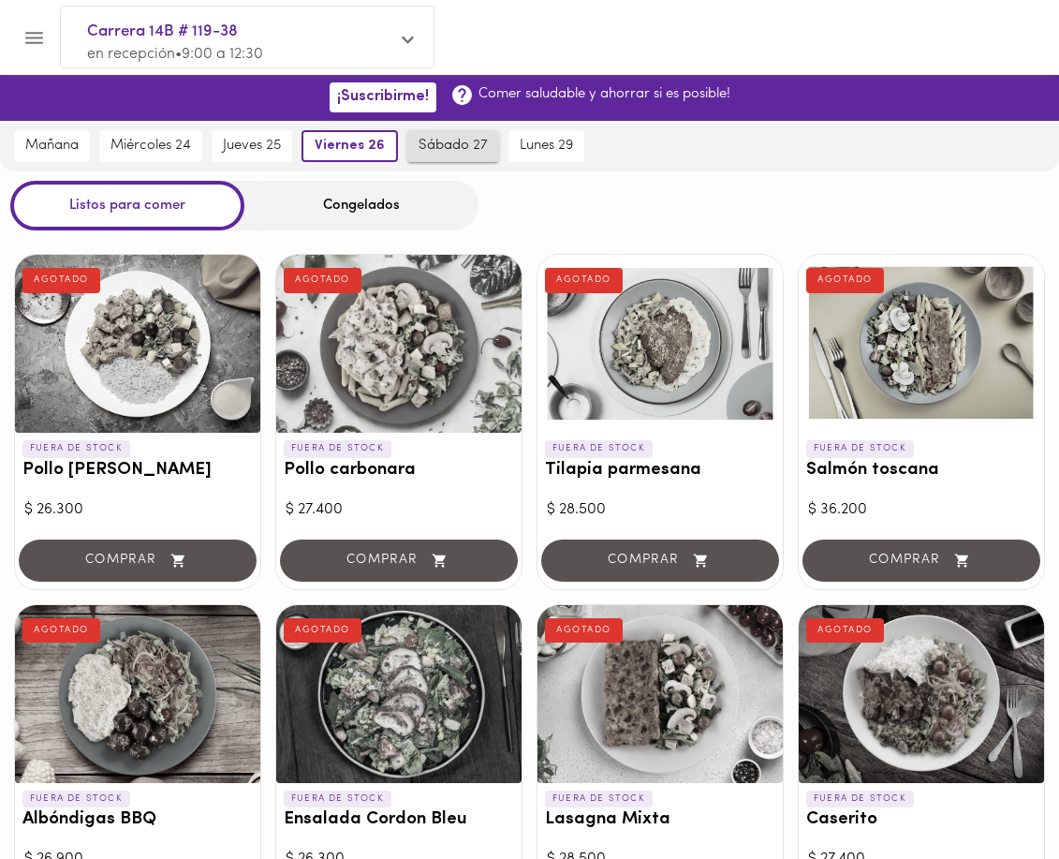
click at [454, 154] on span "sábado 27" at bounding box center [453, 146] width 69 height 17
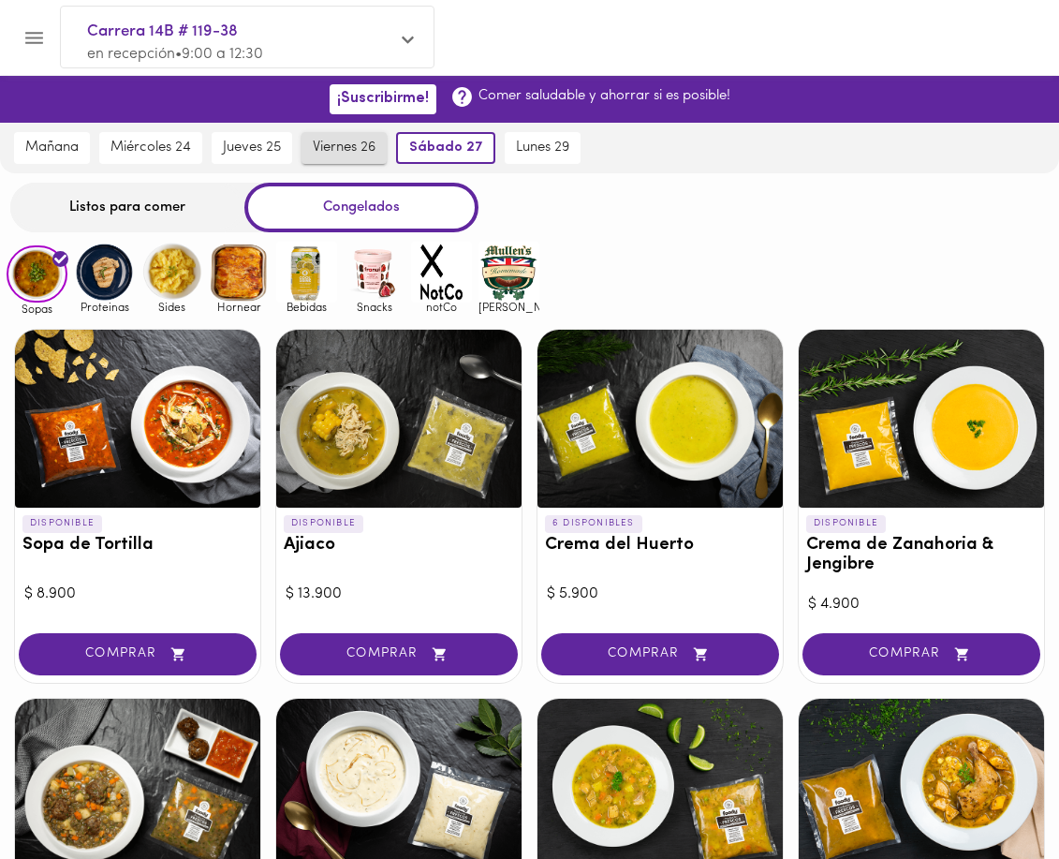
click at [354, 154] on span "viernes 26" at bounding box center [344, 148] width 63 height 17
click at [155, 215] on div "Listos para comer" at bounding box center [127, 208] width 234 height 50
